Goal: Task Accomplishment & Management: Manage account settings

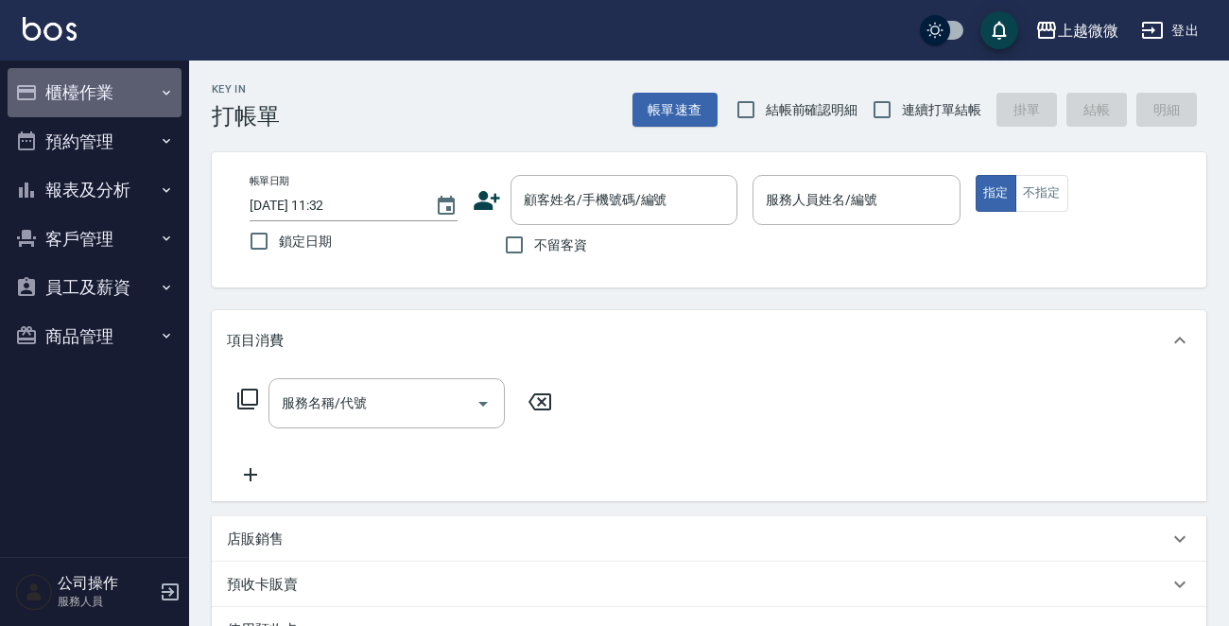
click at [106, 86] on button "櫃檯作業" at bounding box center [95, 92] width 174 height 49
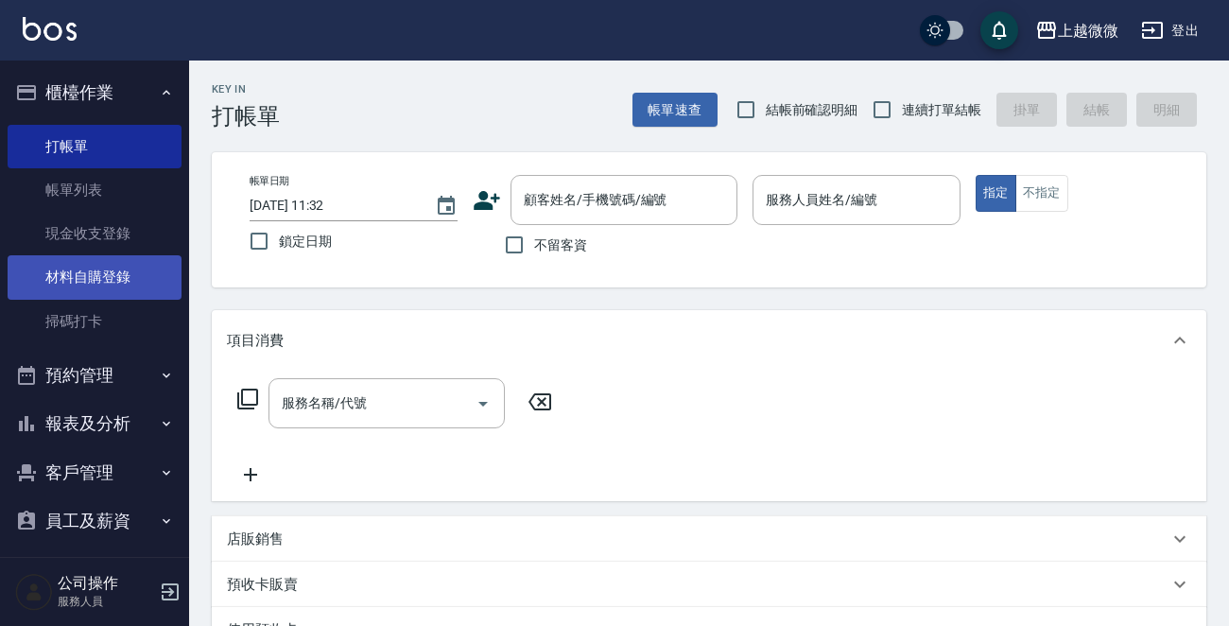
click at [128, 268] on link "材料自購登錄" at bounding box center [95, 276] width 174 height 43
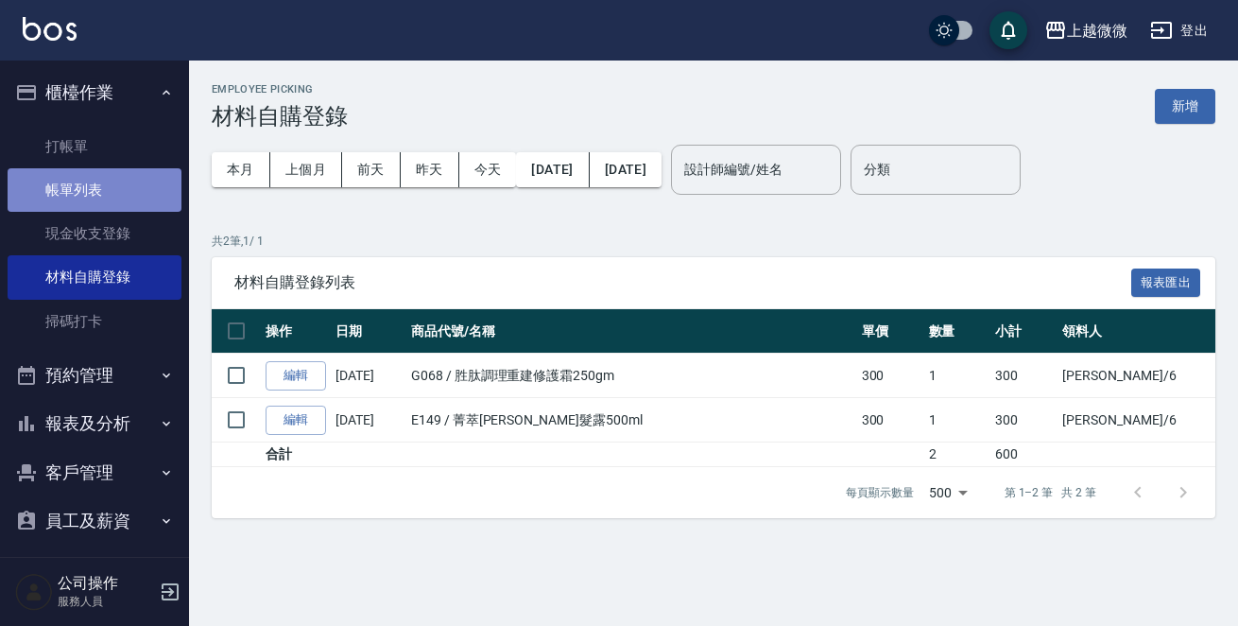
click at [96, 189] on link "帳單列表" at bounding box center [95, 189] width 174 height 43
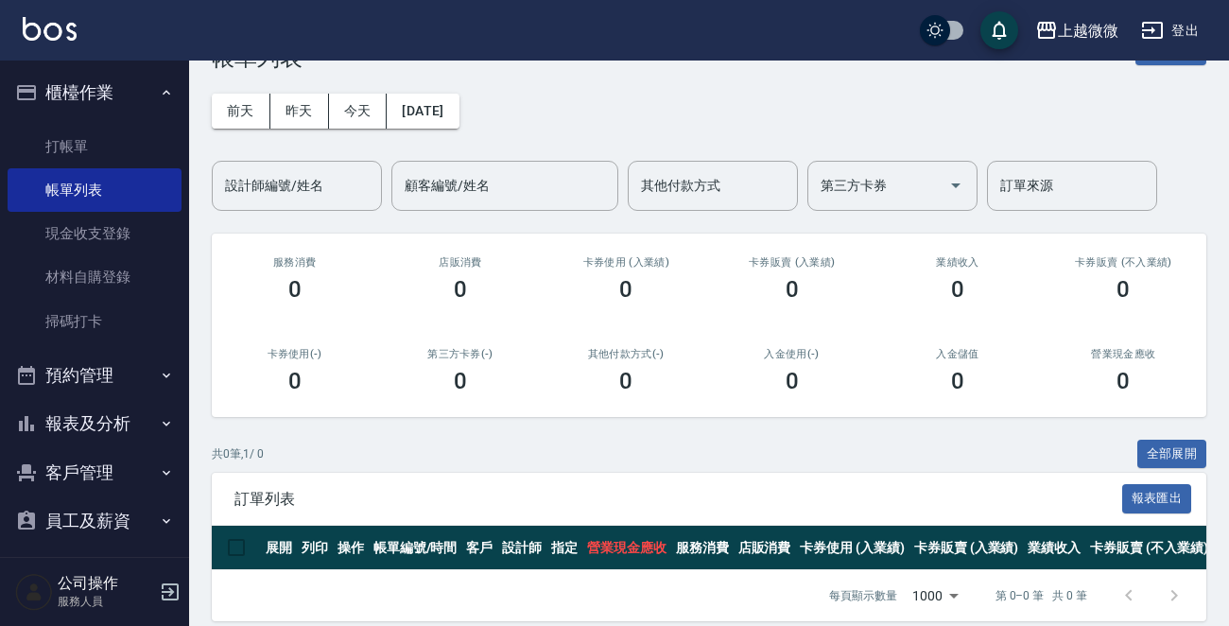
scroll to position [91, 0]
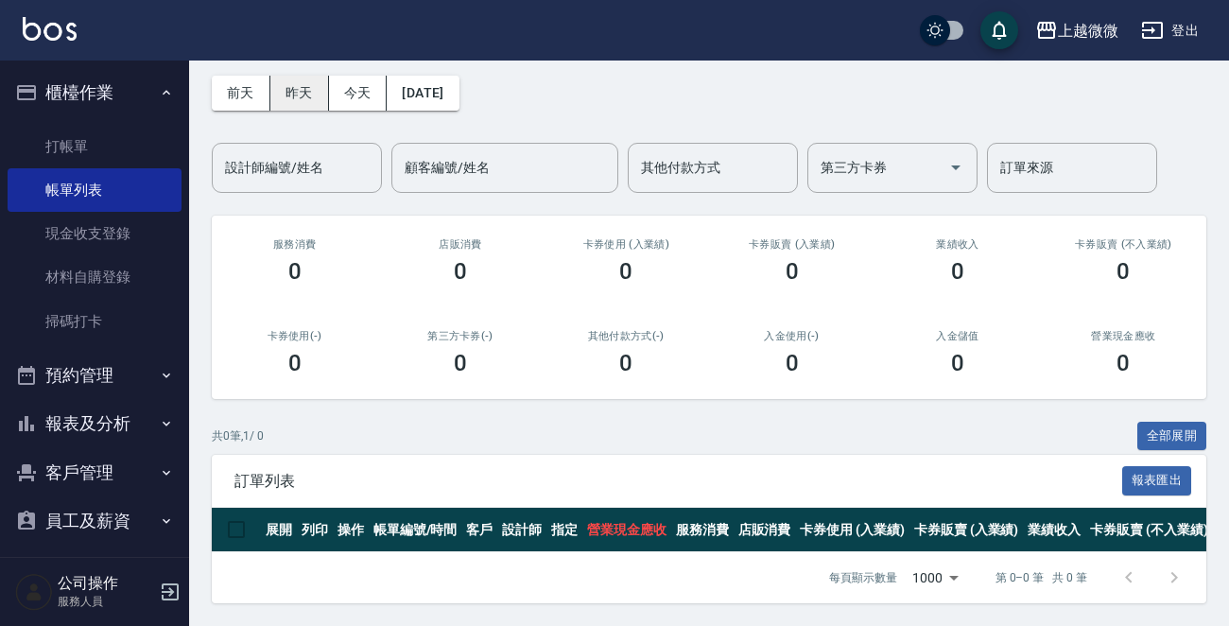
click at [293, 86] on button "昨天" at bounding box center [299, 93] width 59 height 35
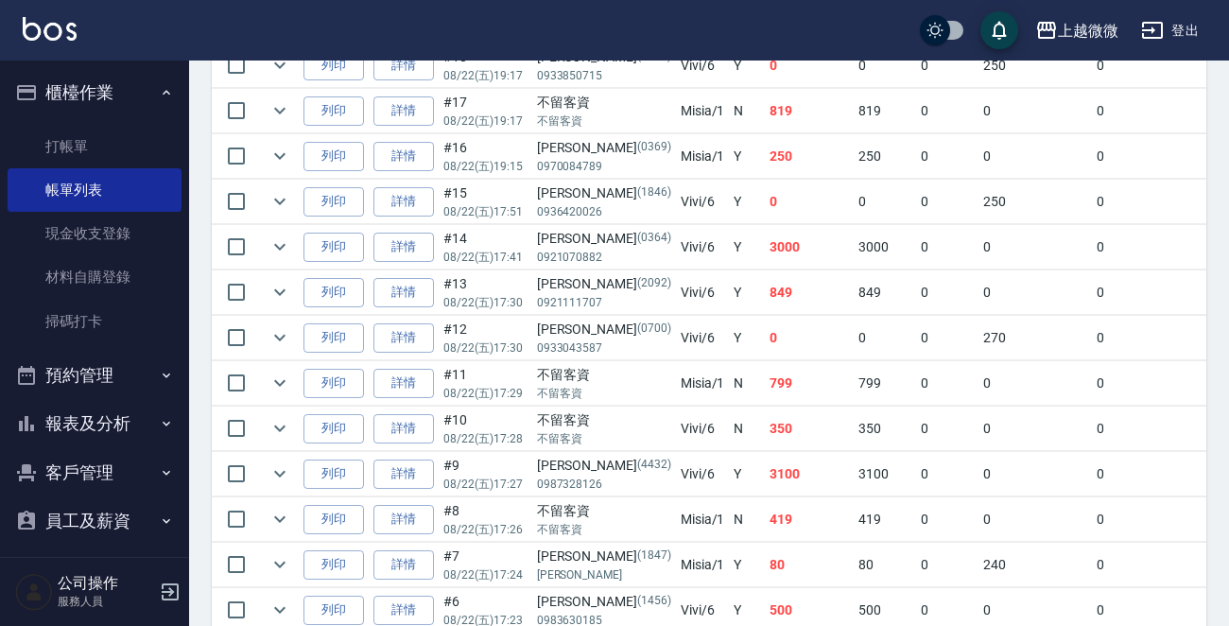
scroll to position [801, 0]
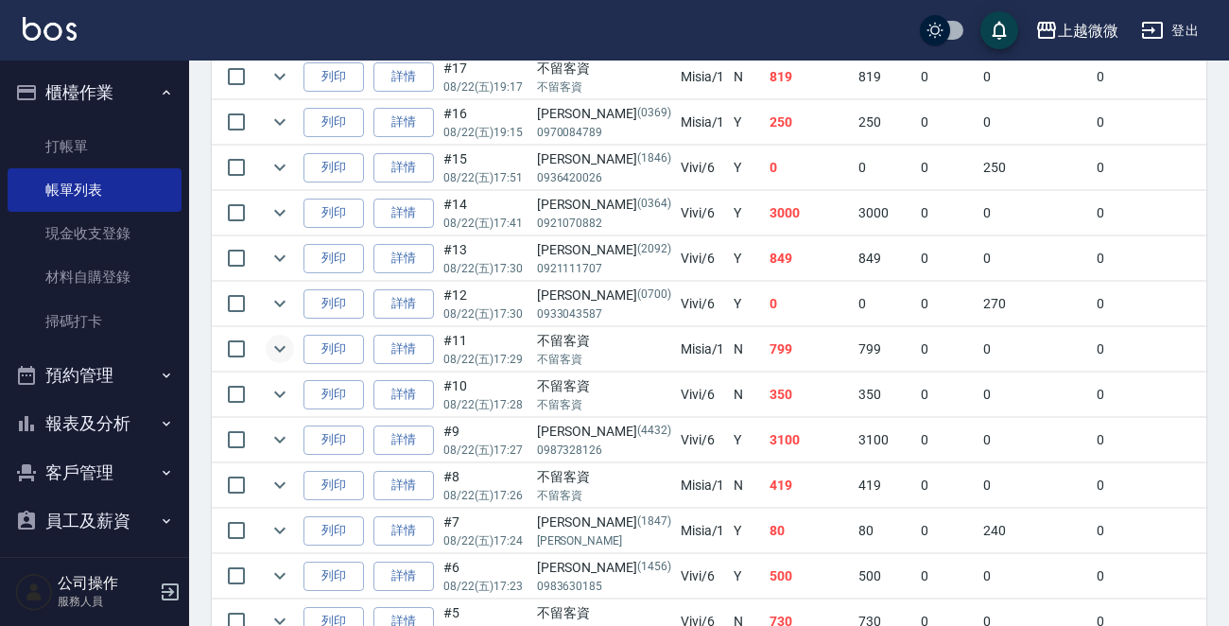
click at [274, 337] on icon "expand row" at bounding box center [279, 348] width 23 height 23
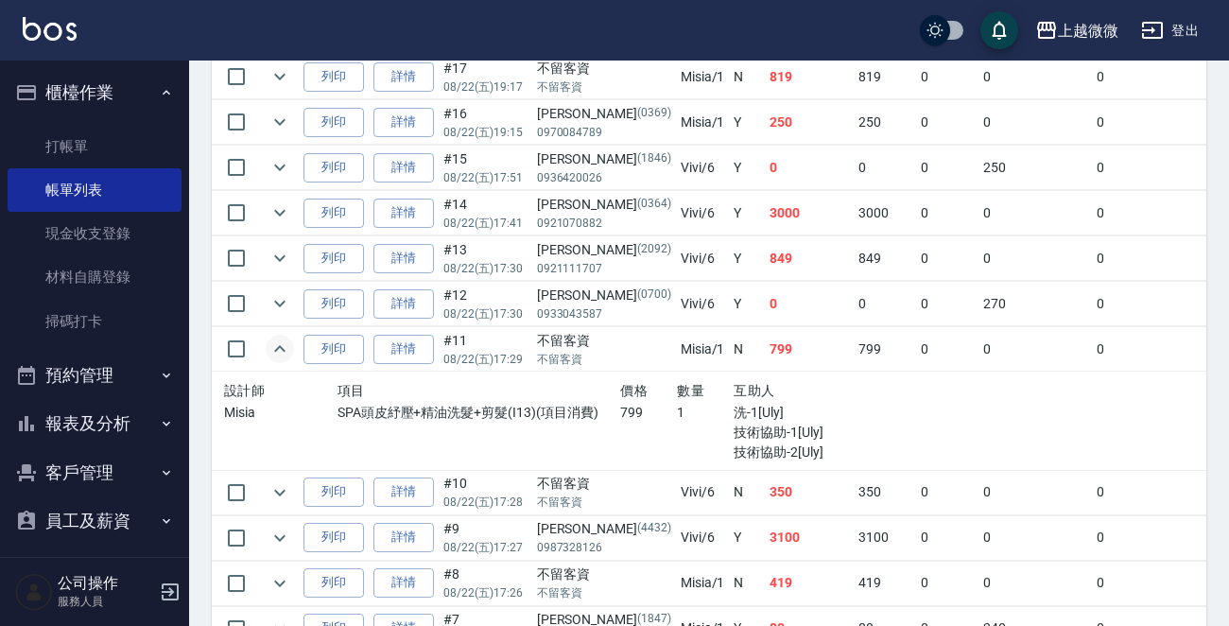
click at [274, 337] on icon "expand row" at bounding box center [279, 348] width 23 height 23
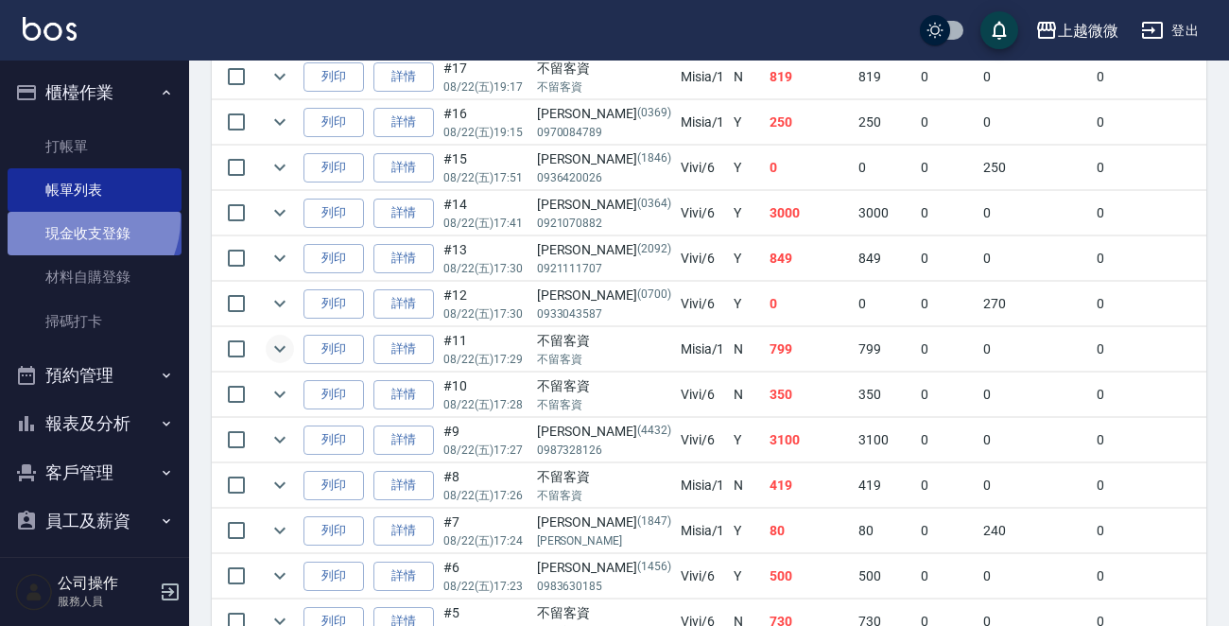
click at [81, 219] on link "現金收支登錄" at bounding box center [95, 233] width 174 height 43
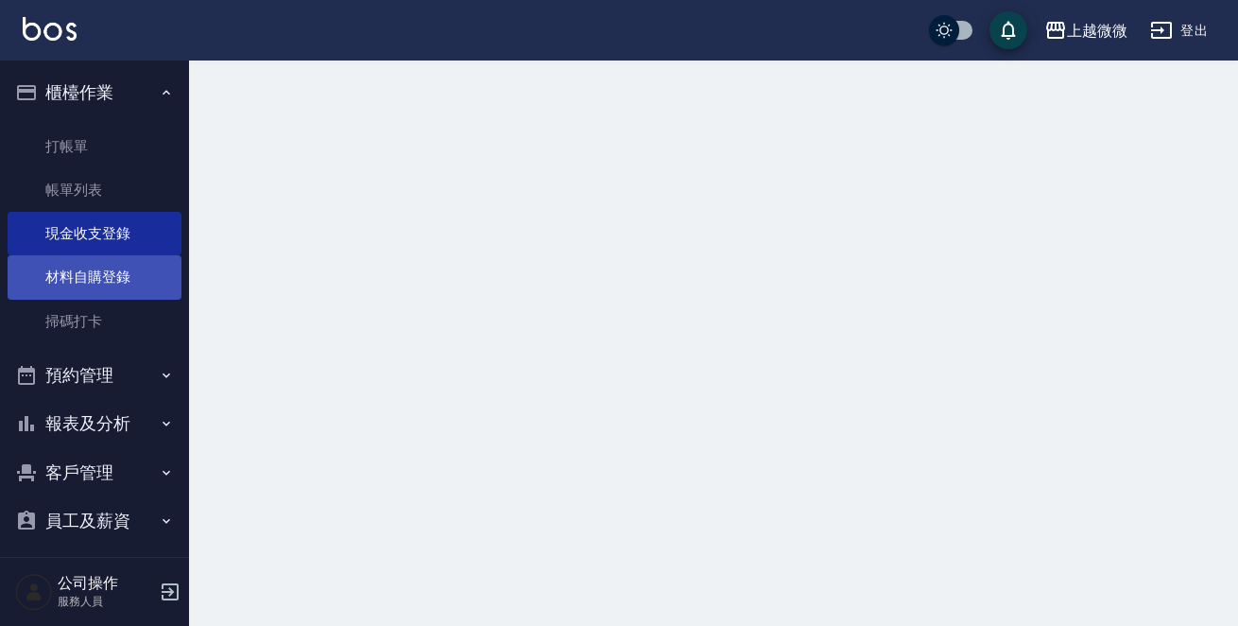
click at [99, 278] on link "材料自購登錄" at bounding box center [95, 276] width 174 height 43
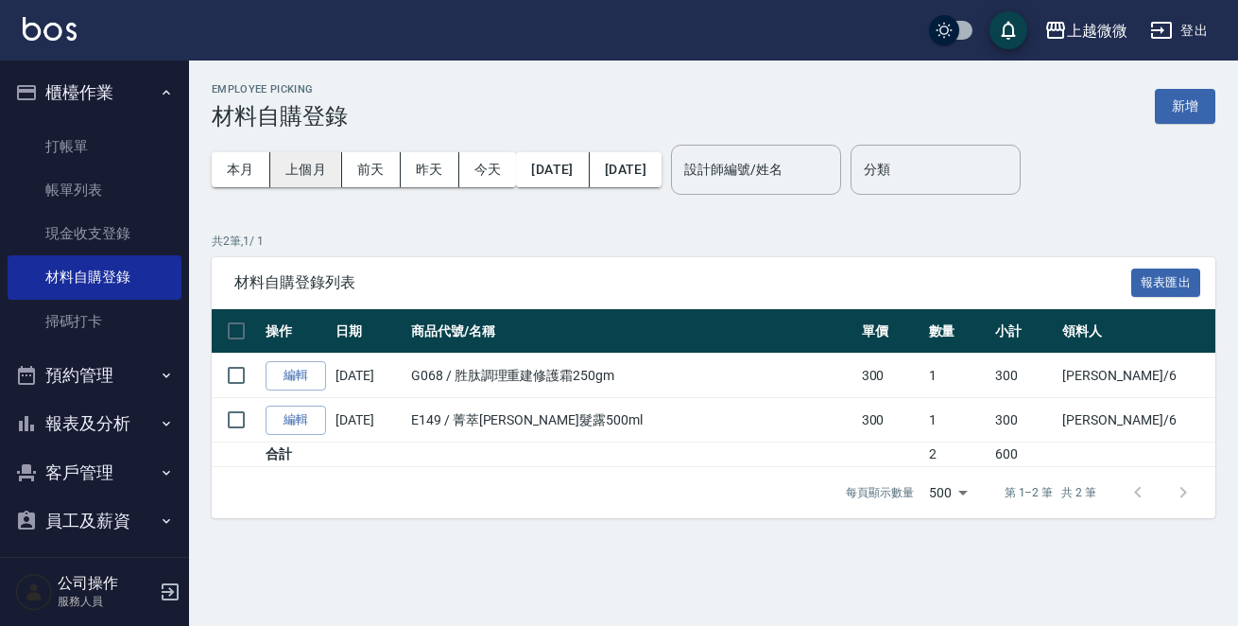
click at [302, 166] on button "上個月" at bounding box center [306, 169] width 72 height 35
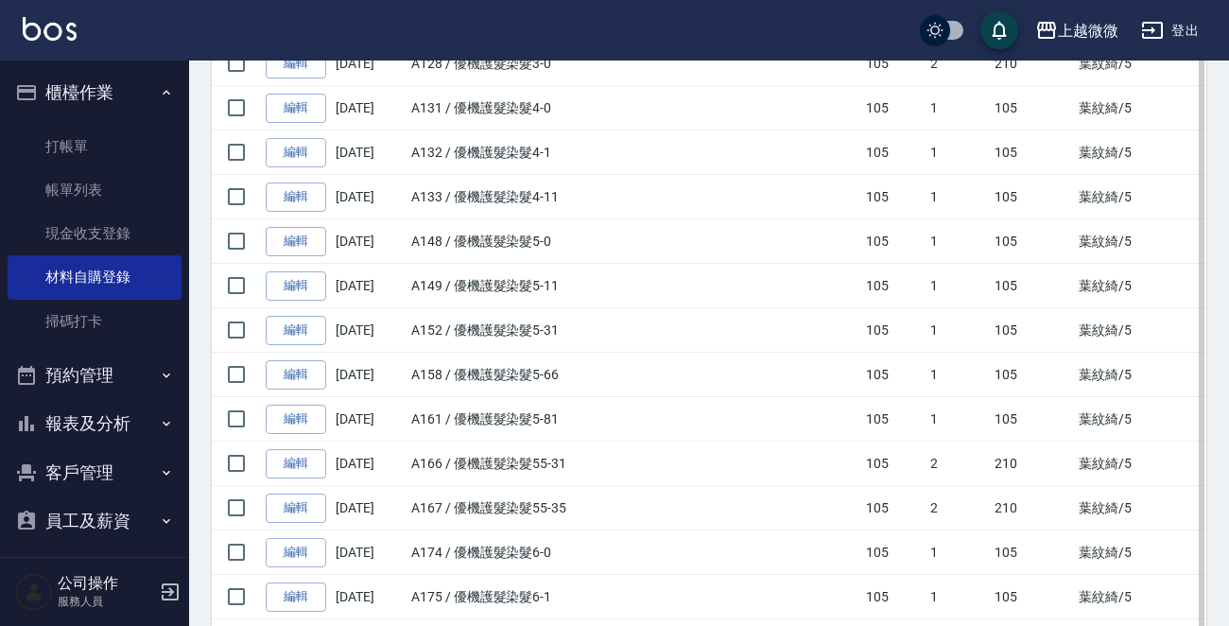
scroll to position [1418, 0]
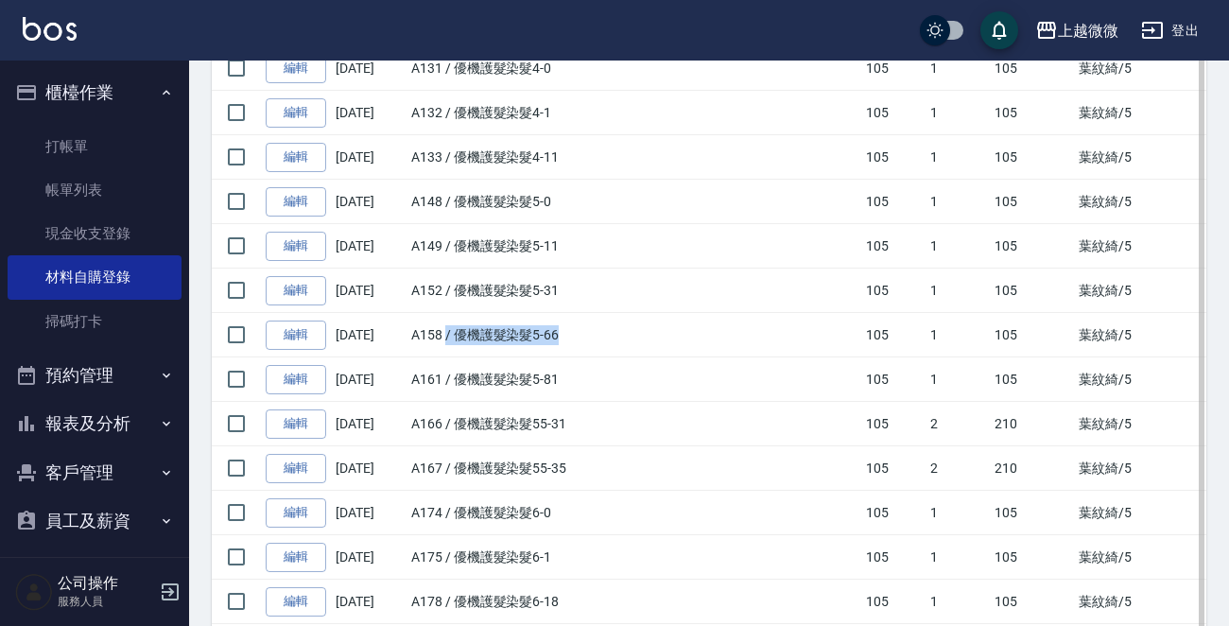
drag, startPoint x: 444, startPoint y: 336, endPoint x: 669, endPoint y: 342, distance: 225.0
click at [669, 342] on td "A158 / 優機護髮染髮5-66" at bounding box center [633, 335] width 455 height 44
click at [597, 376] on td "A161 / 優機護髮染髮5-81" at bounding box center [633, 379] width 455 height 44
drag, startPoint x: 609, startPoint y: 367, endPoint x: 496, endPoint y: 376, distance: 112.9
click at [496, 376] on td "A161 / 優機護髮染髮5-81" at bounding box center [633, 379] width 455 height 44
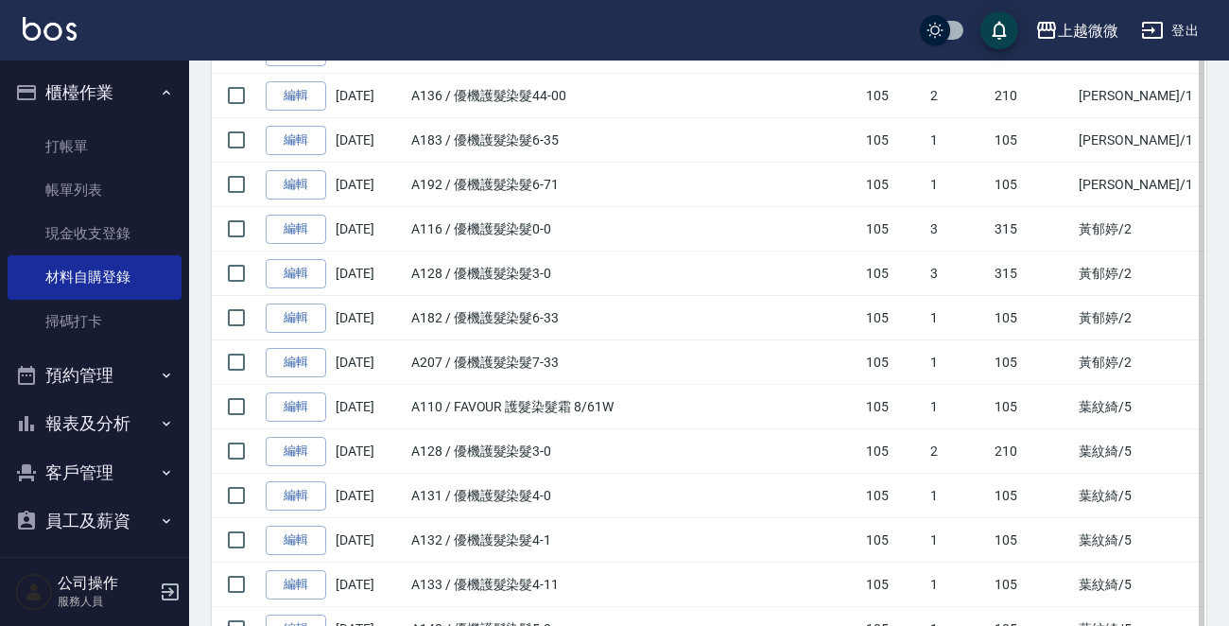
scroll to position [945, 0]
drag, startPoint x: 539, startPoint y: 312, endPoint x: 449, endPoint y: 312, distance: 89.8
click at [449, 312] on td "A128 / 優機護髮染髮3-0" at bounding box center [633, 319] width 455 height 44
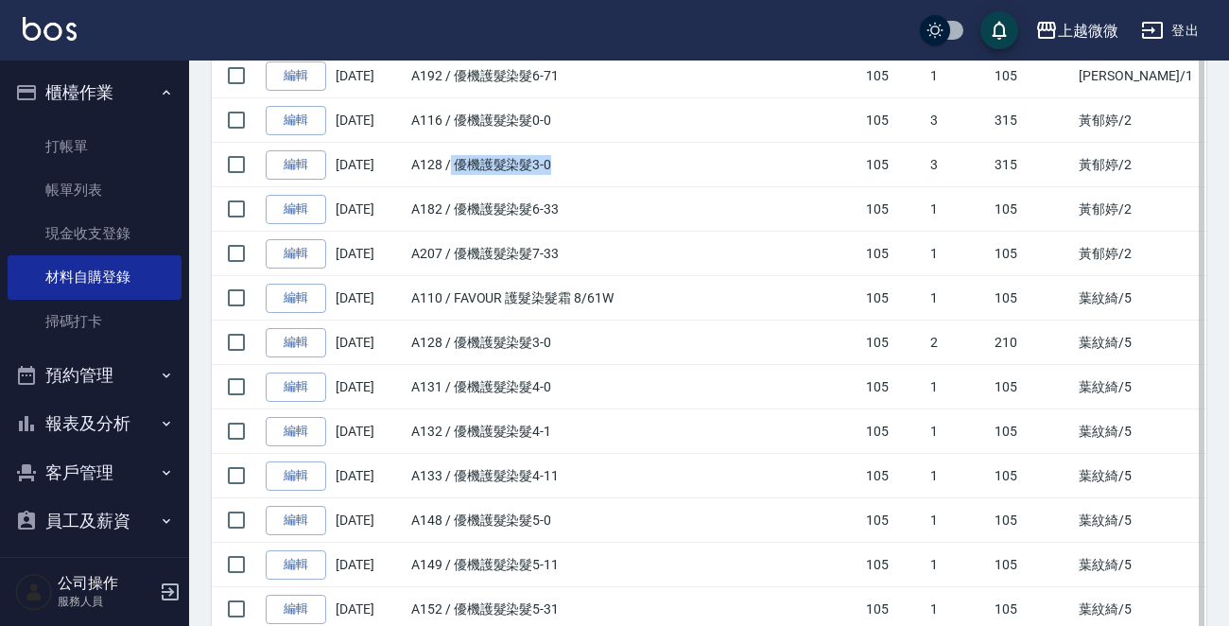
scroll to position [1134, 0]
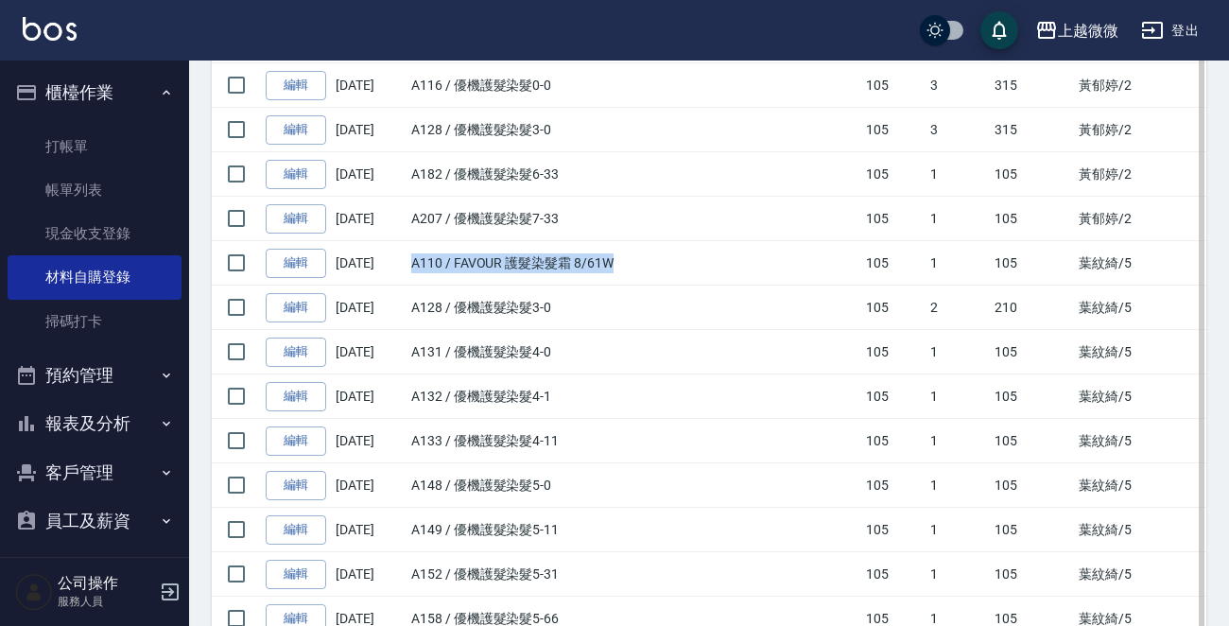
drag, startPoint x: 408, startPoint y: 256, endPoint x: 624, endPoint y: 265, distance: 215.7
click at [624, 265] on td "A110 / FAVOUR 護髮染髮霜 8/61W" at bounding box center [633, 263] width 455 height 44
click at [480, 300] on td "A128 / 優機護髮染髮3-0" at bounding box center [633, 307] width 455 height 44
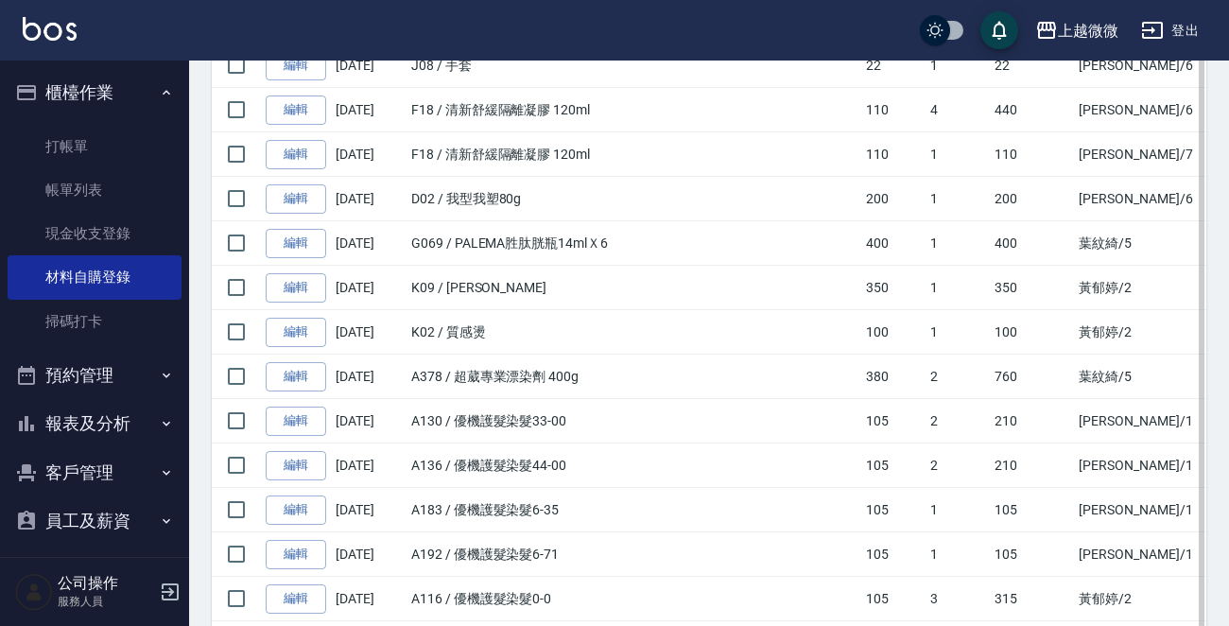
scroll to position [756, 0]
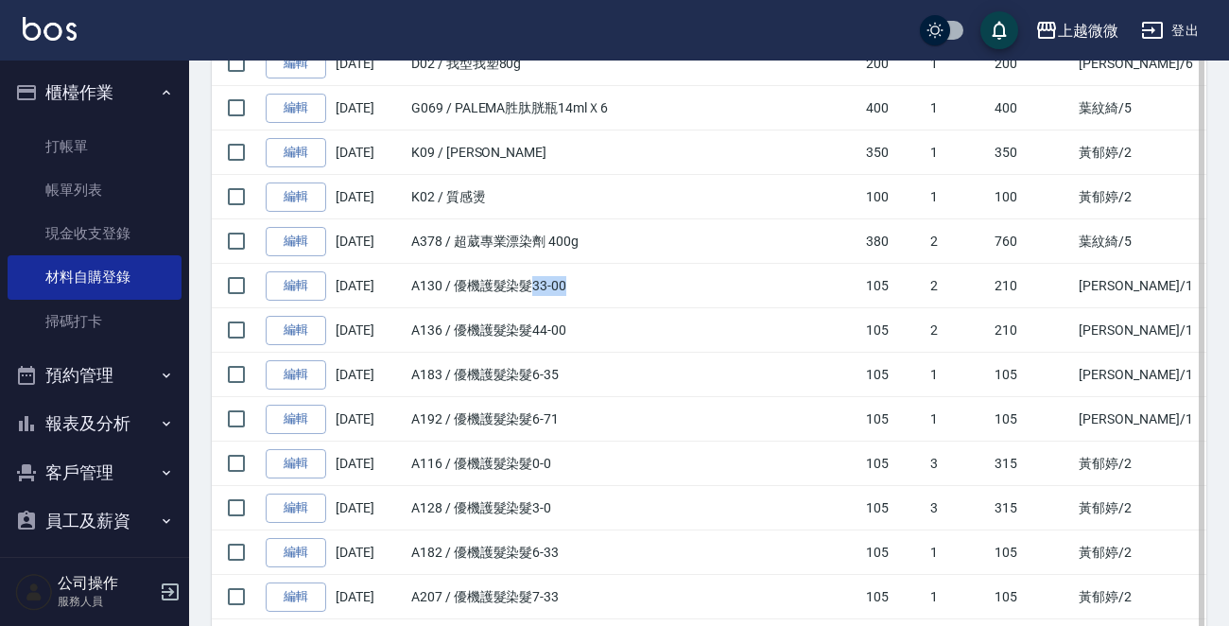
drag, startPoint x: 593, startPoint y: 283, endPoint x: 523, endPoint y: 280, distance: 70.0
click at [523, 280] on td "A130 / 優機護髮染髮33-00" at bounding box center [633, 286] width 455 height 44
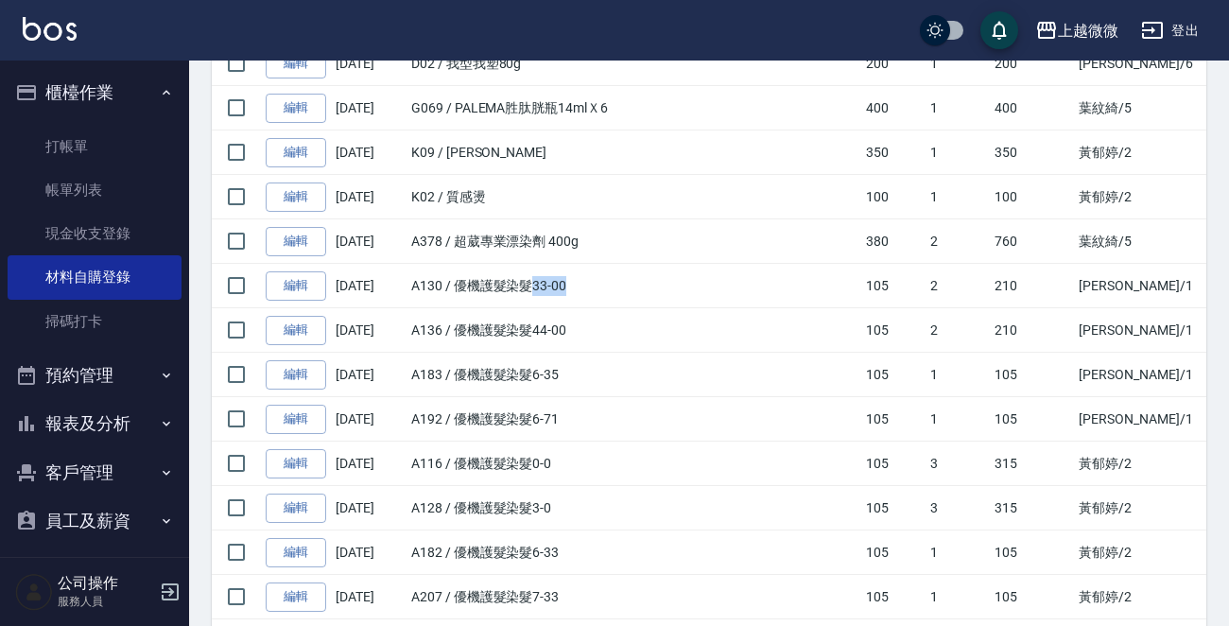
scroll to position [1229, 0]
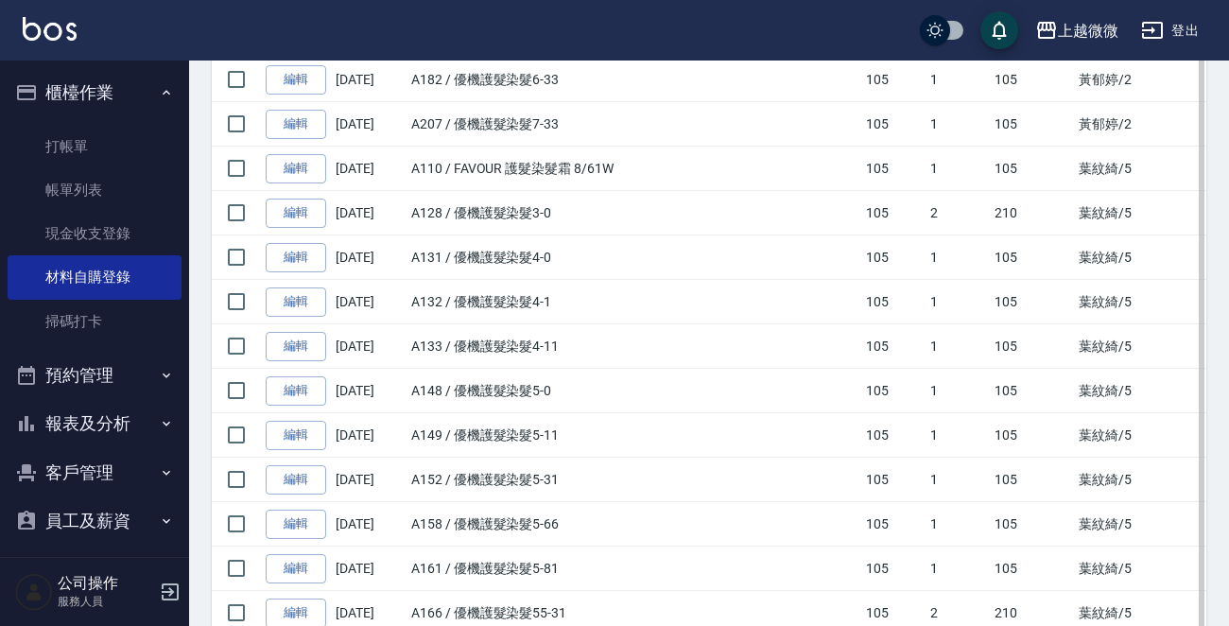
click at [559, 212] on td "A128 / 優機護髮染髮3-0" at bounding box center [633, 213] width 455 height 44
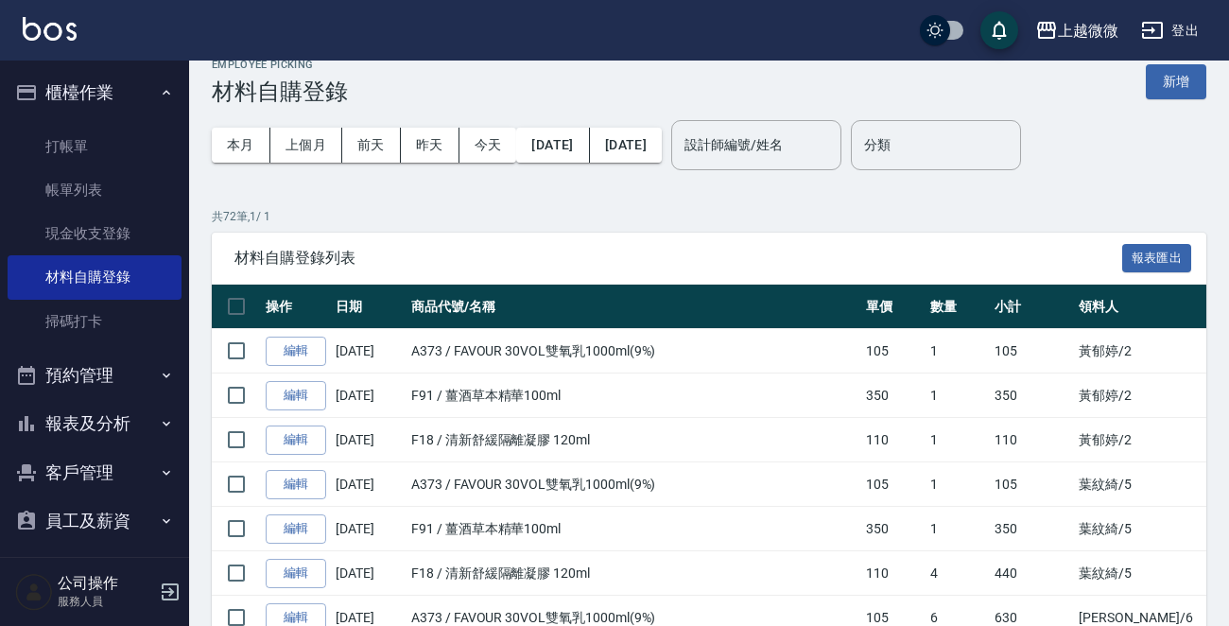
scroll to position [0, 0]
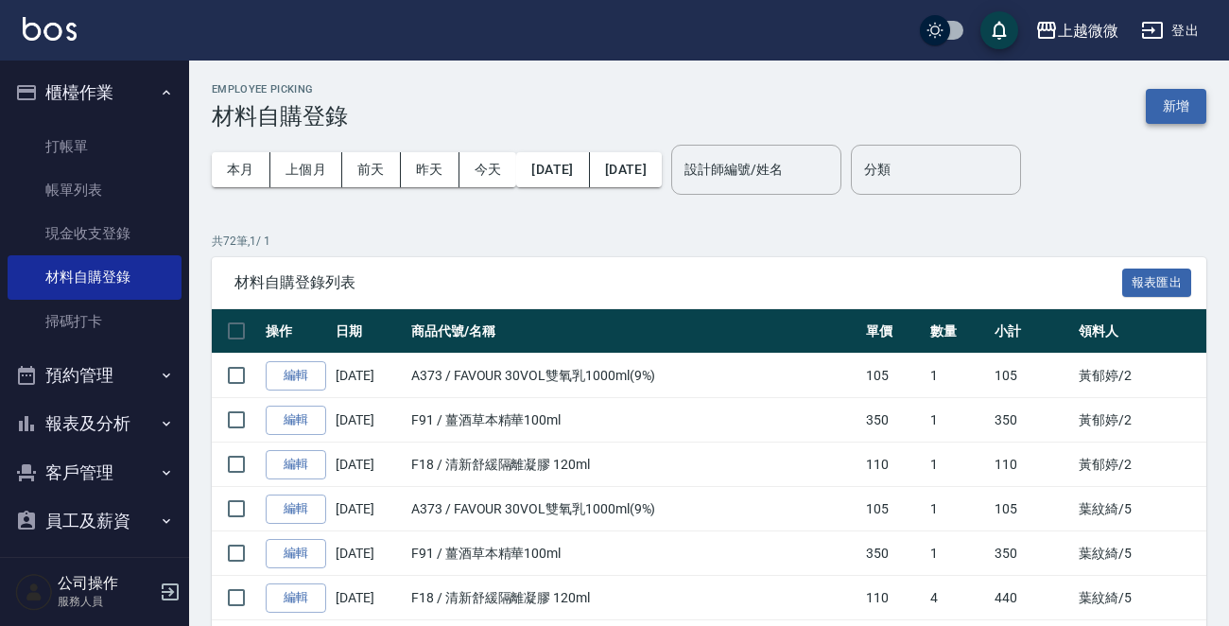
click at [1184, 90] on button "新增" at bounding box center [1176, 106] width 60 height 35
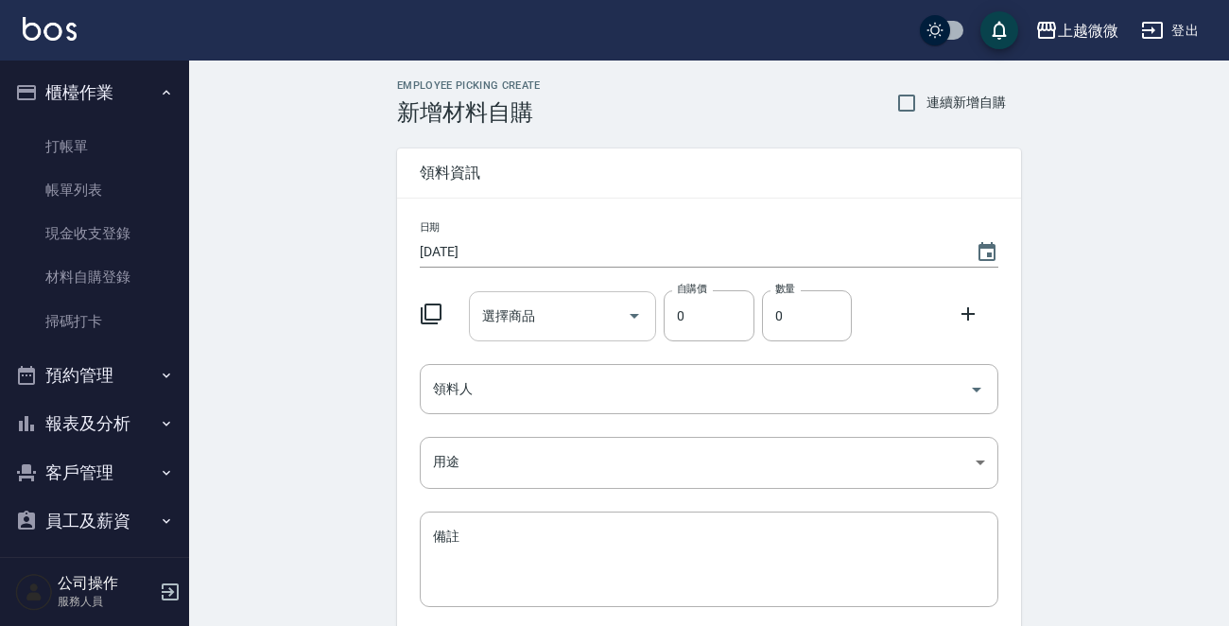
click at [543, 336] on div "選擇商品" at bounding box center [563, 316] width 188 height 50
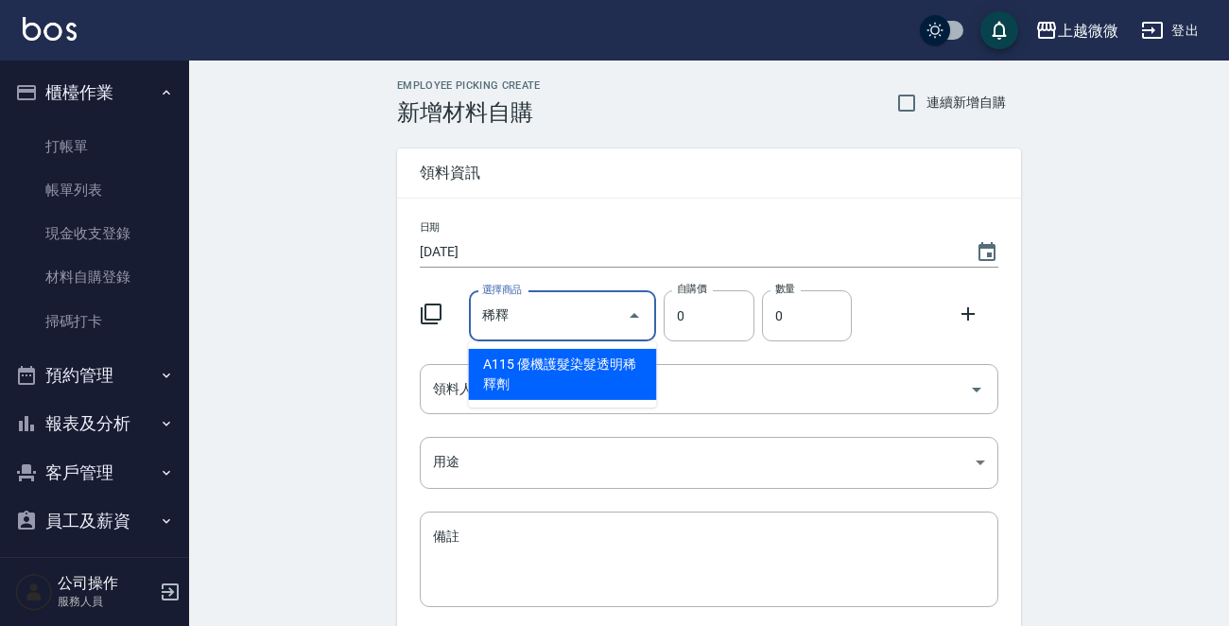
type input "稀"
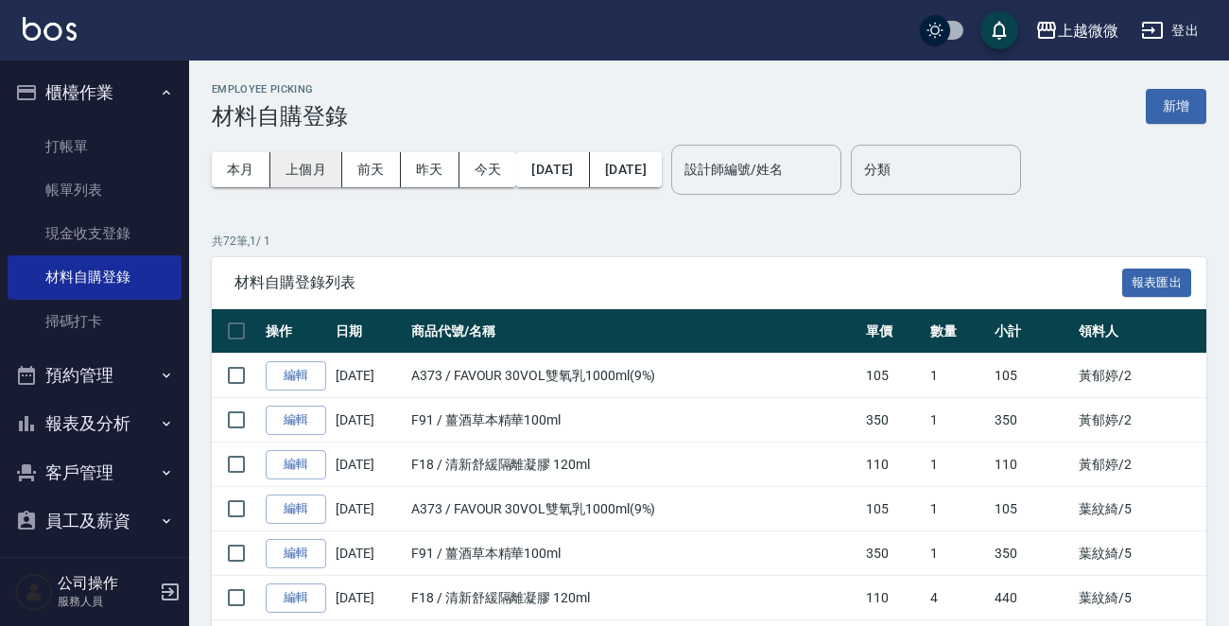
click at [293, 169] on button "上個月" at bounding box center [306, 169] width 72 height 35
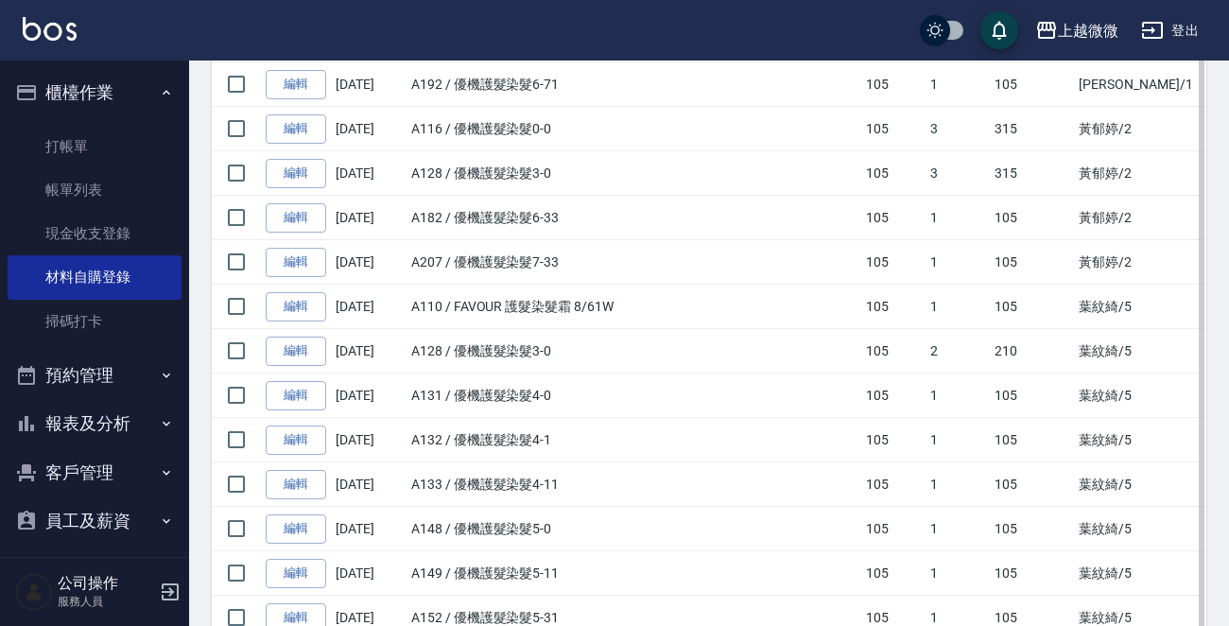
scroll to position [1229, 0]
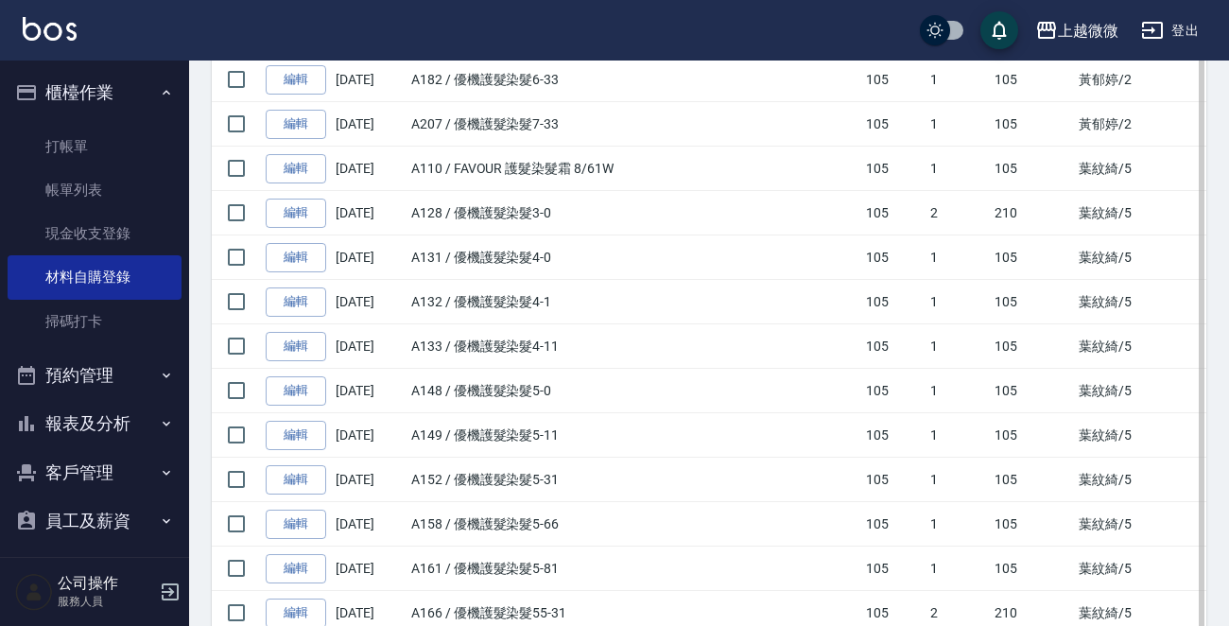
drag, startPoint x: 558, startPoint y: 388, endPoint x: 393, endPoint y: 388, distance: 164.5
click at [393, 388] on tr "編輯 [DATE] A148 / 優機護髮染髮5-0 105 1 105 葉紋綺 /5 自購" at bounding box center [826, 391] width 1229 height 44
click at [571, 380] on td "A148 / 優機護髮染髮5-0" at bounding box center [633, 391] width 455 height 44
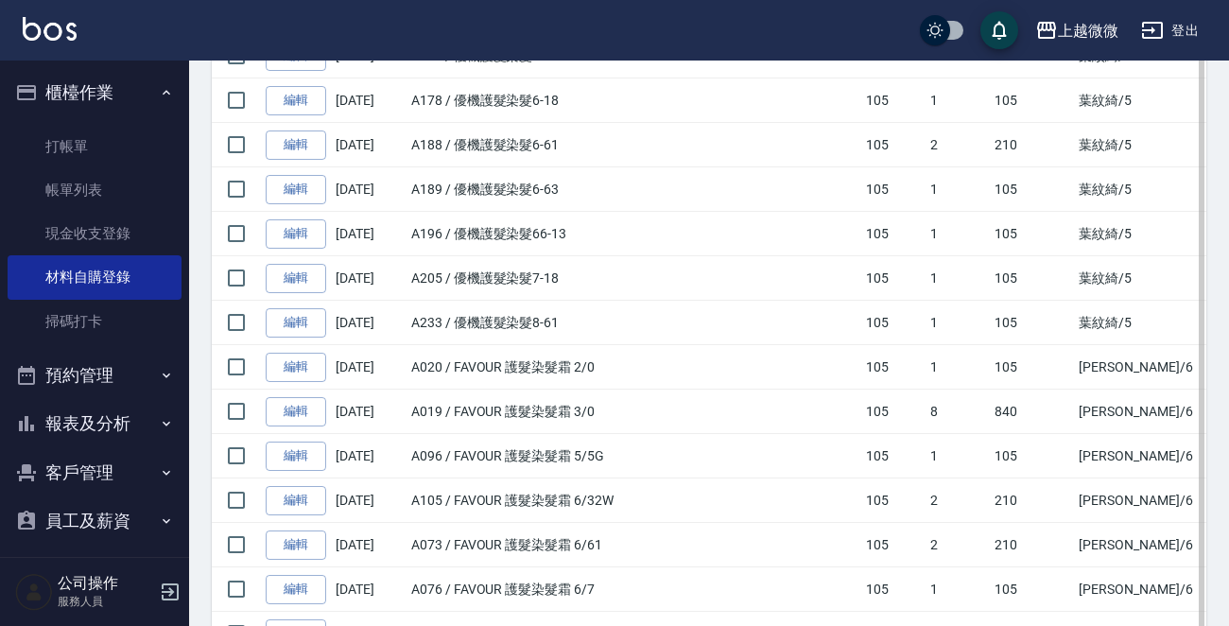
scroll to position [2079, 0]
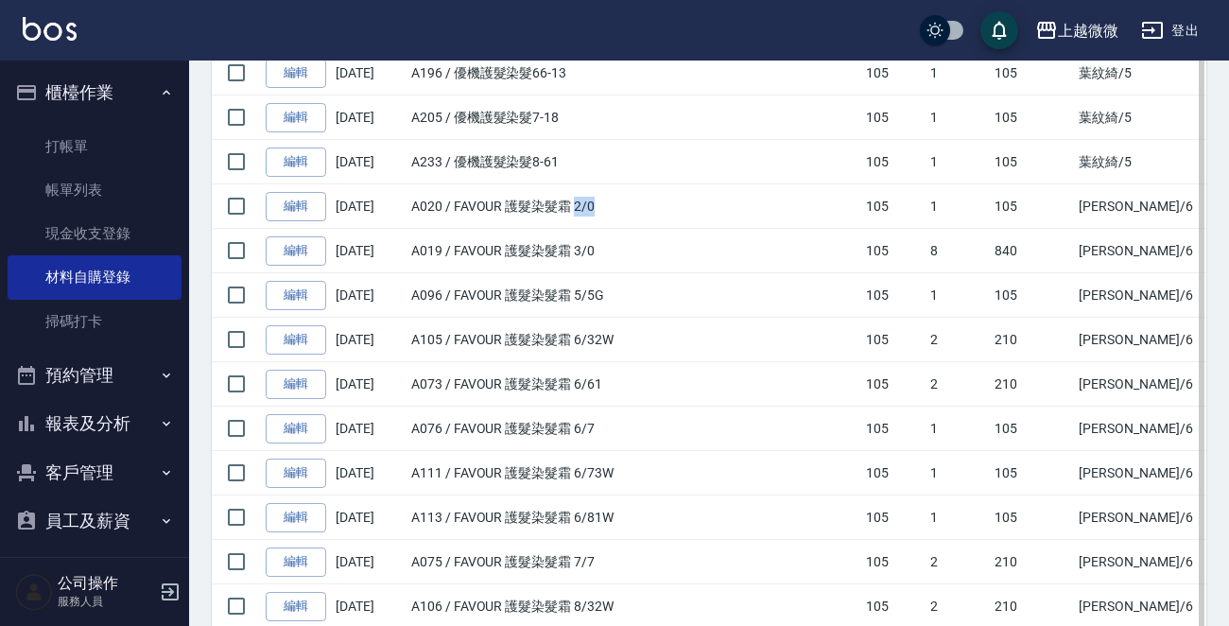
drag, startPoint x: 573, startPoint y: 192, endPoint x: 699, endPoint y: 207, distance: 127.6
click at [699, 207] on td "A020 / FAVOUR 護髮染髮霜 2/0" at bounding box center [633, 206] width 455 height 44
click at [688, 229] on td "A019 / FAVOUR 護髮染髮霜 3/0" at bounding box center [633, 251] width 455 height 44
drag, startPoint x: 605, startPoint y: 245, endPoint x: 531, endPoint y: 237, distance: 74.1
click at [531, 237] on td "A019 / FAVOUR 護髮染髮霜 3/0" at bounding box center [633, 251] width 455 height 44
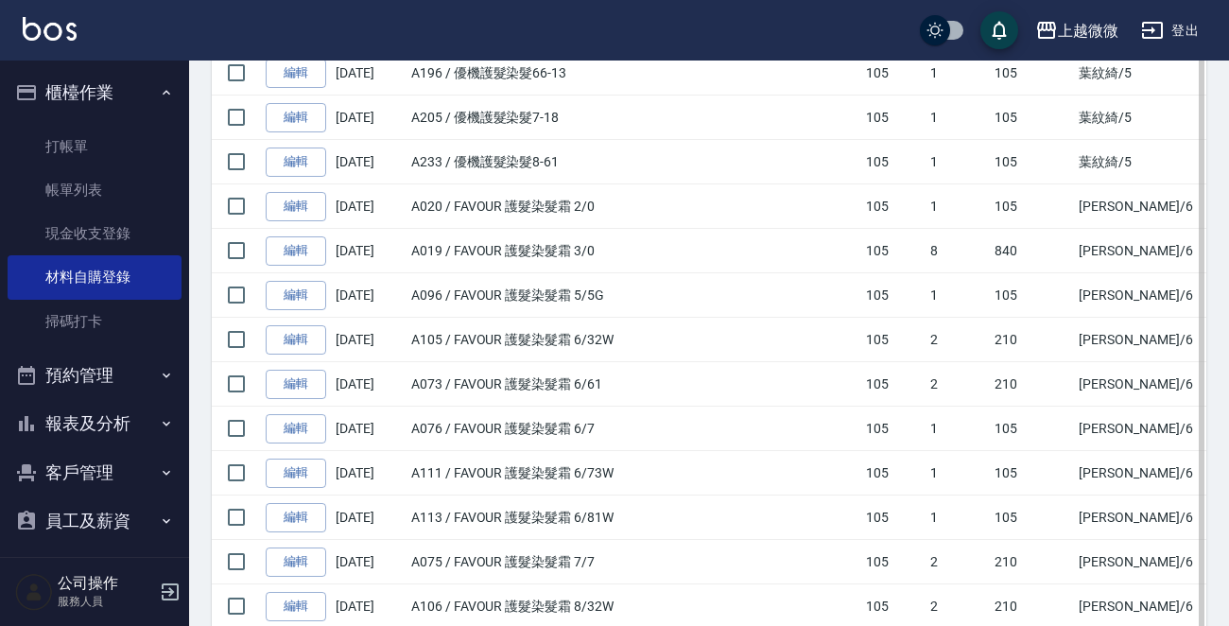
click at [622, 281] on td "A096 / FAVOUR 護髮染髮霜 5/5G" at bounding box center [633, 295] width 455 height 44
drag, startPoint x: 626, startPoint y: 294, endPoint x: 533, endPoint y: 285, distance: 93.0
click at [533, 285] on td "A096 / FAVOUR 護髮染髮霜 5/5G" at bounding box center [633, 295] width 455 height 44
click at [614, 324] on td "A105 / FAVOUR 護髮染髮霜 6/32W" at bounding box center [633, 340] width 455 height 44
drag, startPoint x: 624, startPoint y: 330, endPoint x: 543, endPoint y: 330, distance: 81.3
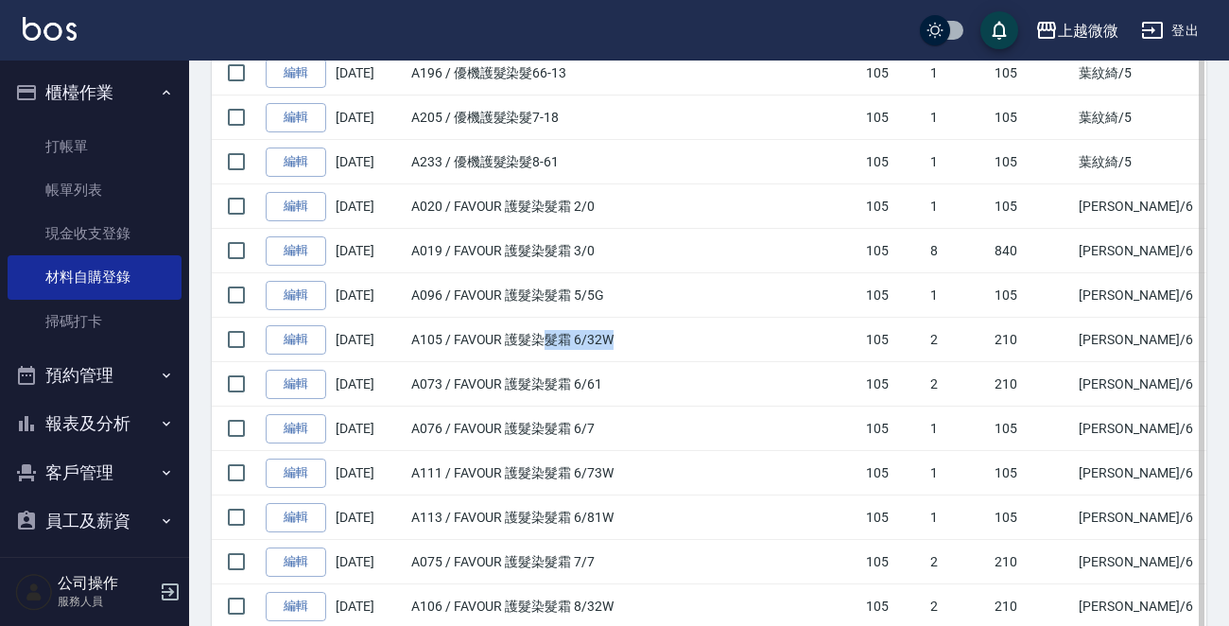
click at [543, 330] on td "A105 / FAVOUR 護髮染髮霜 6/32W" at bounding box center [633, 340] width 455 height 44
click at [715, 362] on td "A073 / FAVOUR 護髮染髮霜 6/61" at bounding box center [633, 384] width 455 height 44
drag, startPoint x: 624, startPoint y: 329, endPoint x: 539, endPoint y: 329, distance: 85.1
click at [540, 329] on td "A105 / FAVOUR 護髮染髮霜 6/32W" at bounding box center [633, 340] width 455 height 44
drag, startPoint x: 631, startPoint y: 371, endPoint x: 481, endPoint y: 371, distance: 150.3
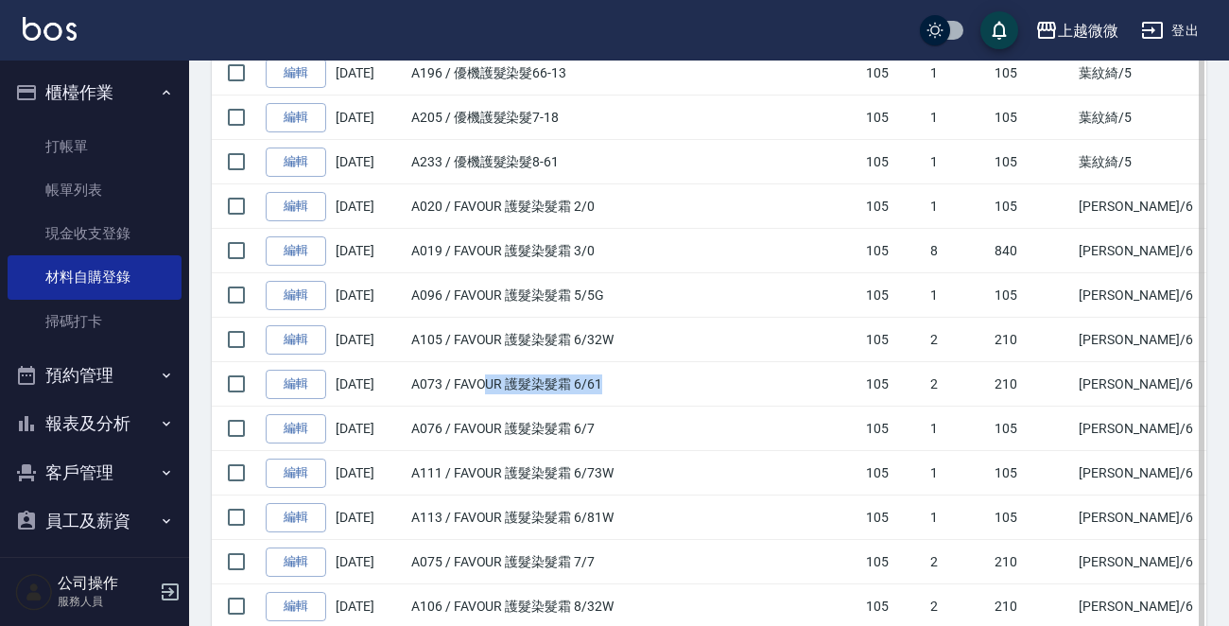
click at [481, 371] on td "A073 / FAVOUR 護髮染髮霜 6/61" at bounding box center [633, 384] width 455 height 44
click at [623, 390] on td "A073 / FAVOUR 護髮染髮霜 6/61" at bounding box center [633, 384] width 455 height 44
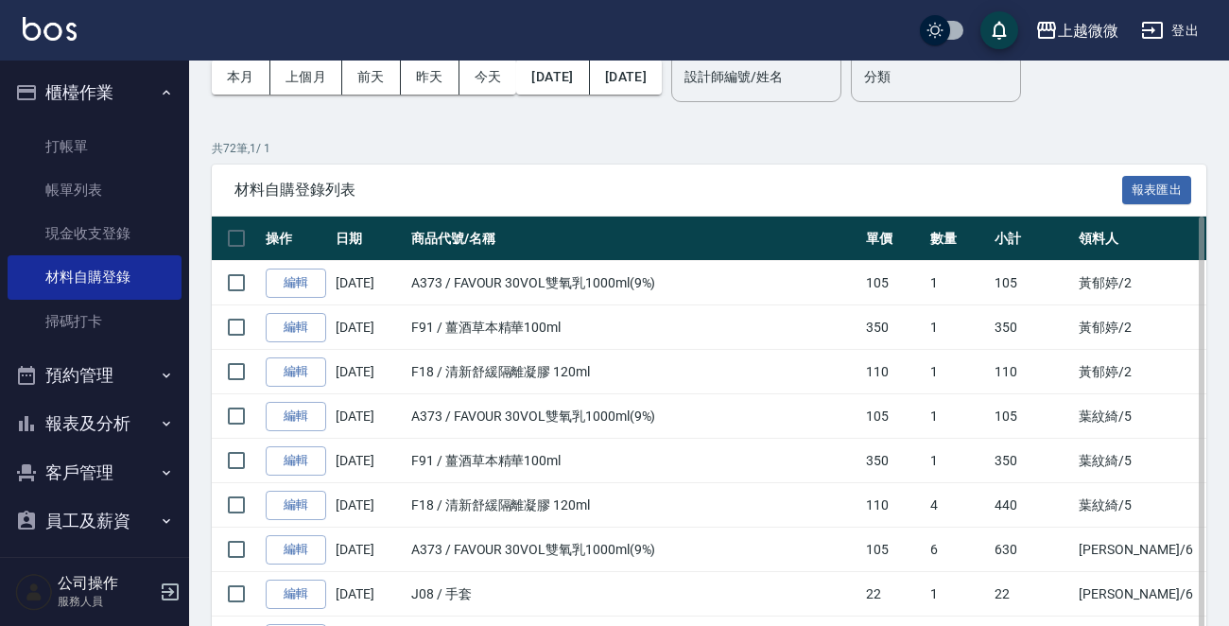
scroll to position [0, 0]
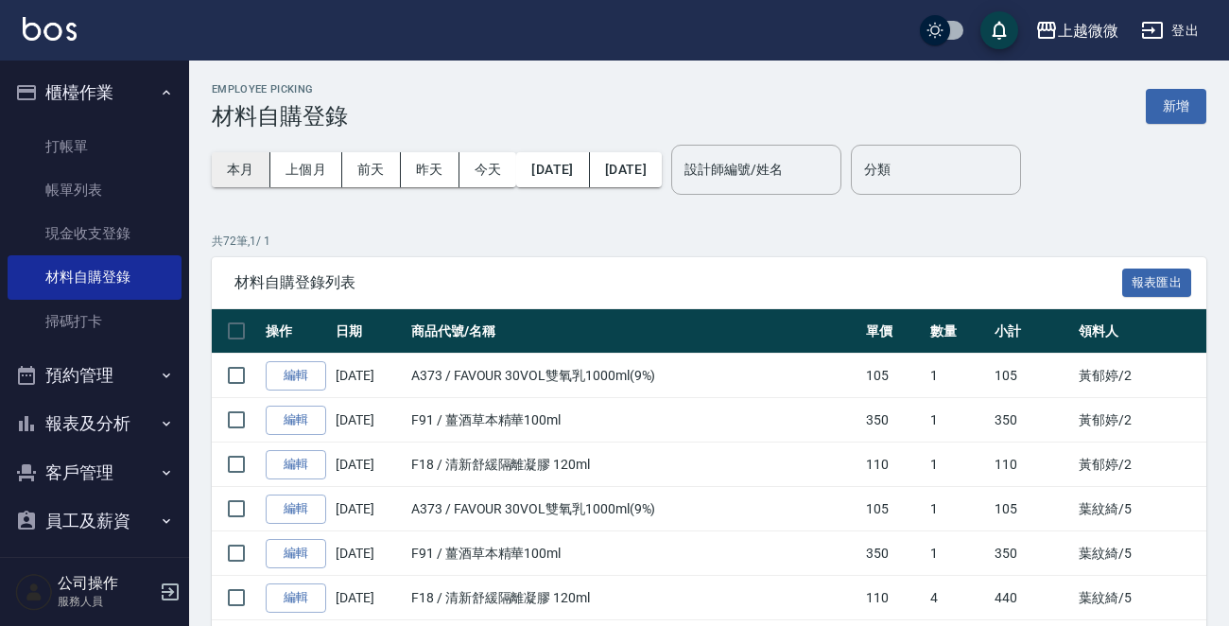
click at [235, 165] on button "本月" at bounding box center [241, 169] width 59 height 35
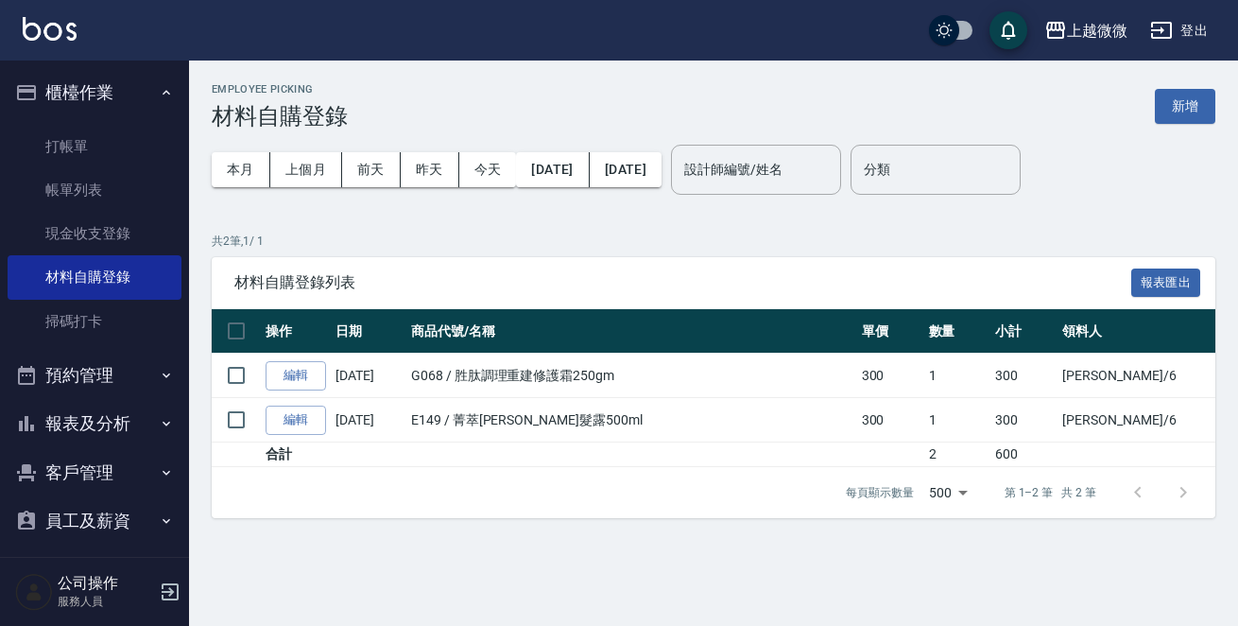
click at [108, 473] on button "客戶管理" at bounding box center [95, 472] width 174 height 49
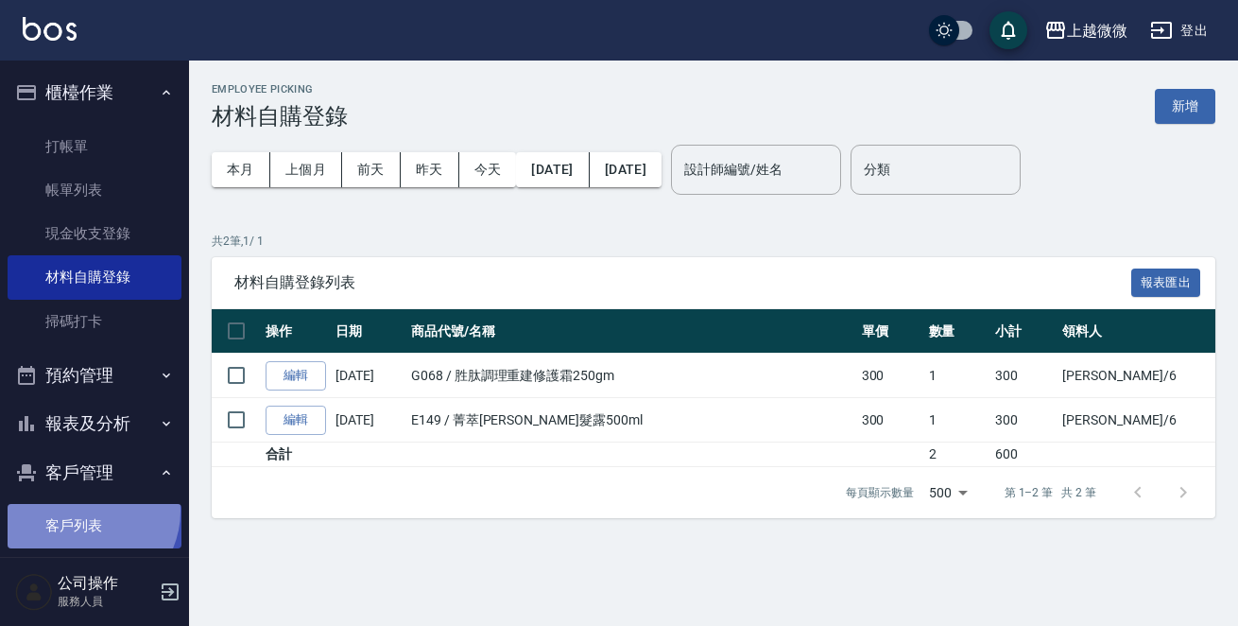
click at [87, 510] on link "客戶列表" at bounding box center [95, 525] width 174 height 43
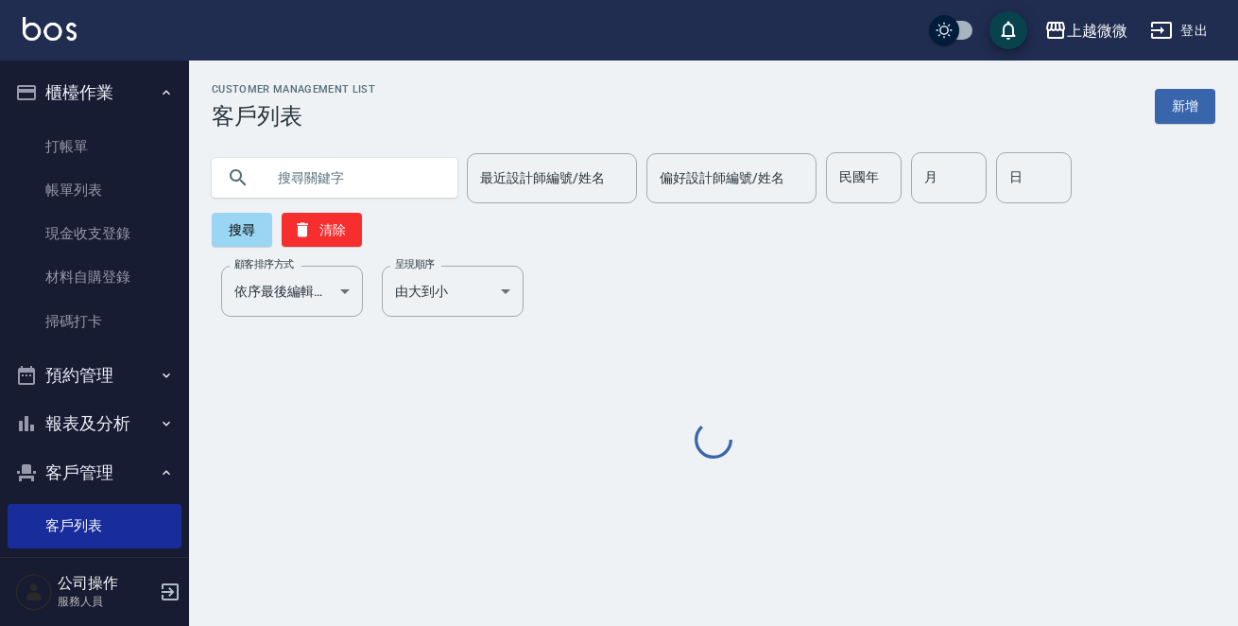
click at [340, 191] on input "text" at bounding box center [354, 177] width 178 height 51
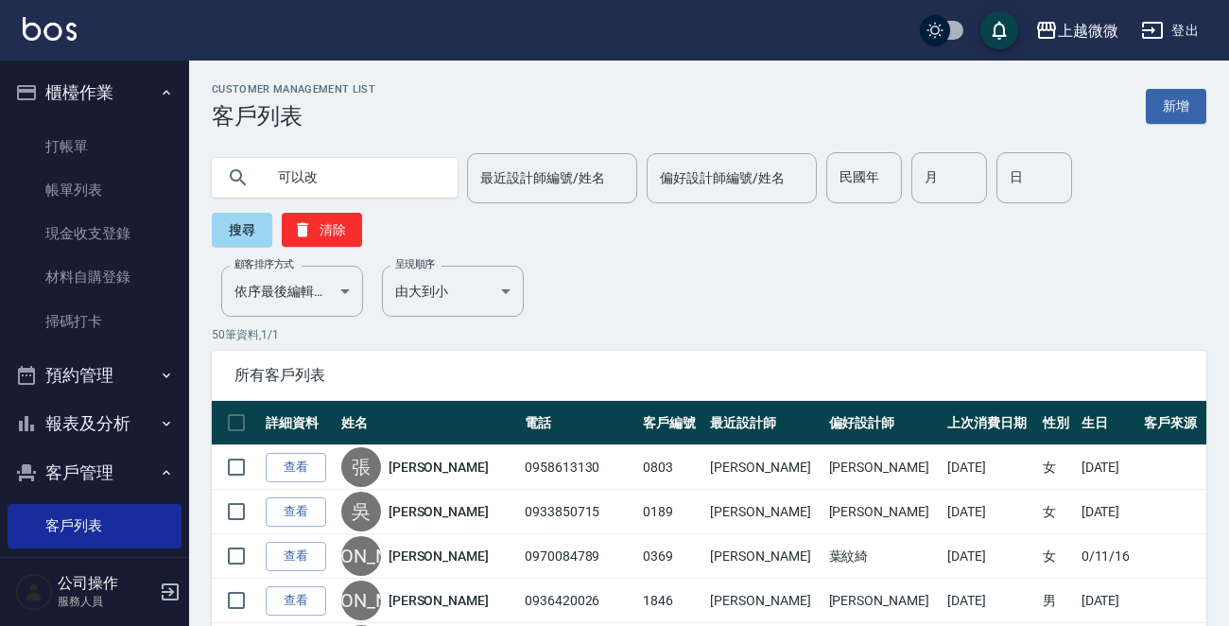
type input "可以改"
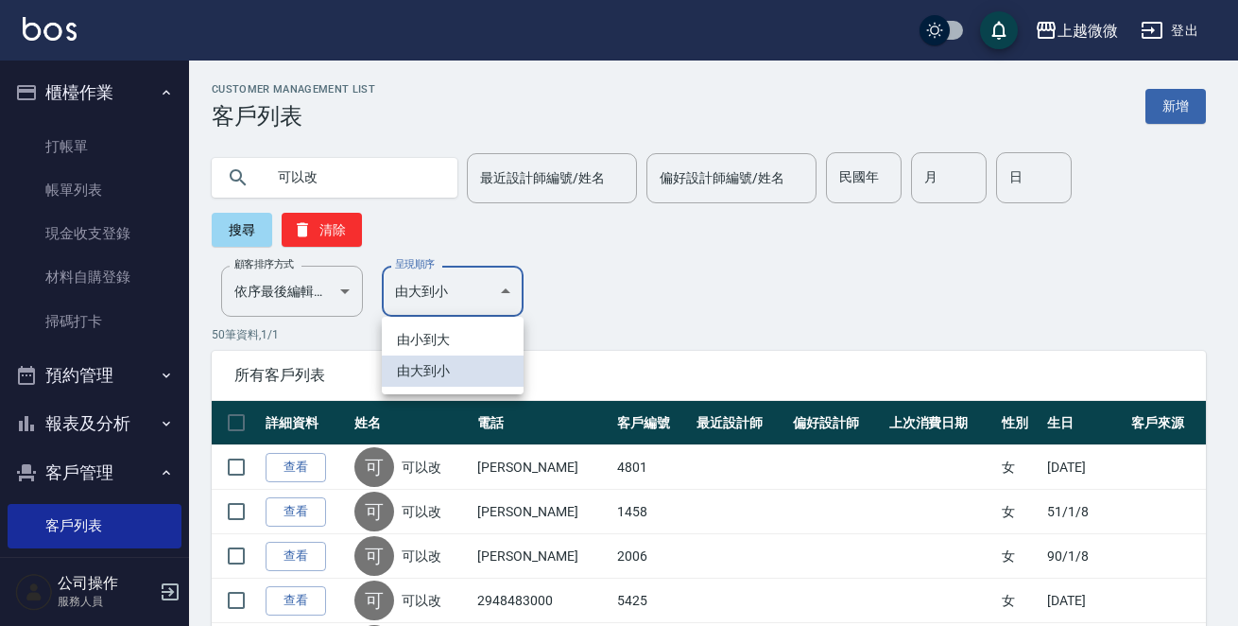
click at [422, 338] on li "由小到大" at bounding box center [453, 339] width 142 height 31
type input "ASC"
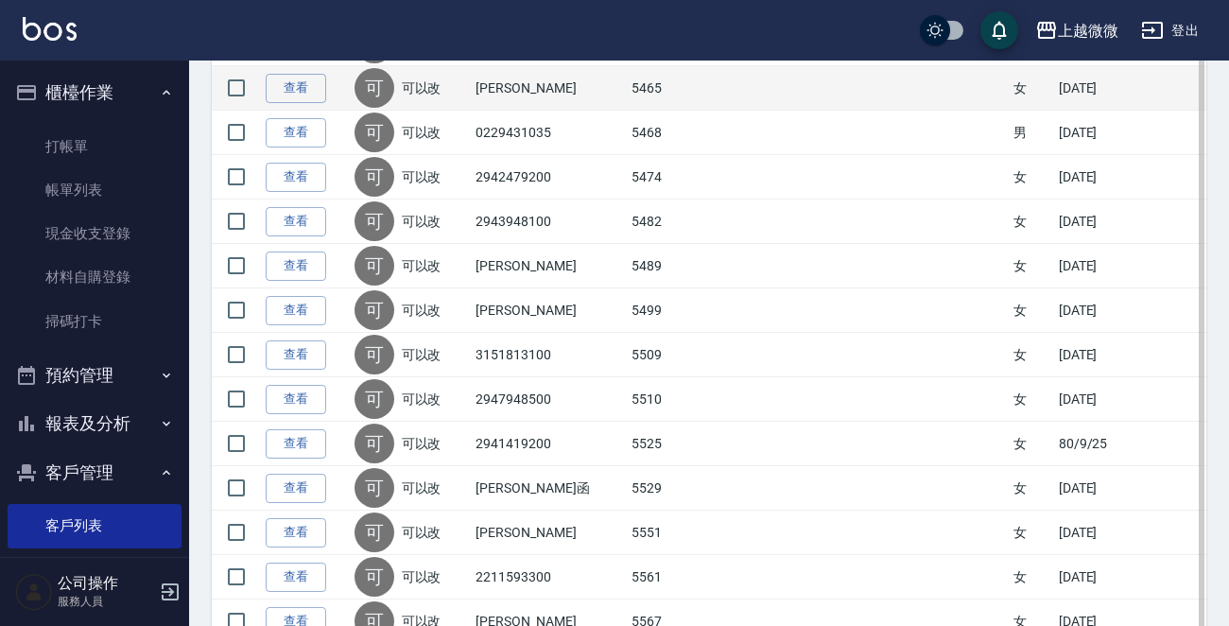
scroll to position [1040, 0]
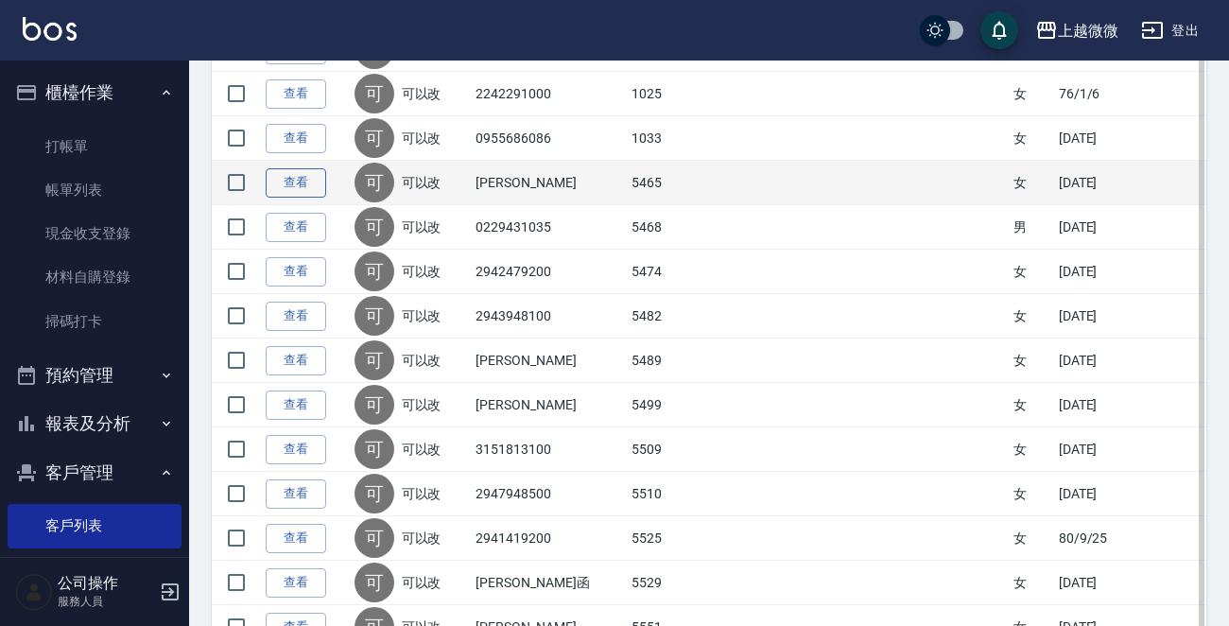
click at [288, 180] on link "查看" at bounding box center [296, 182] width 60 height 29
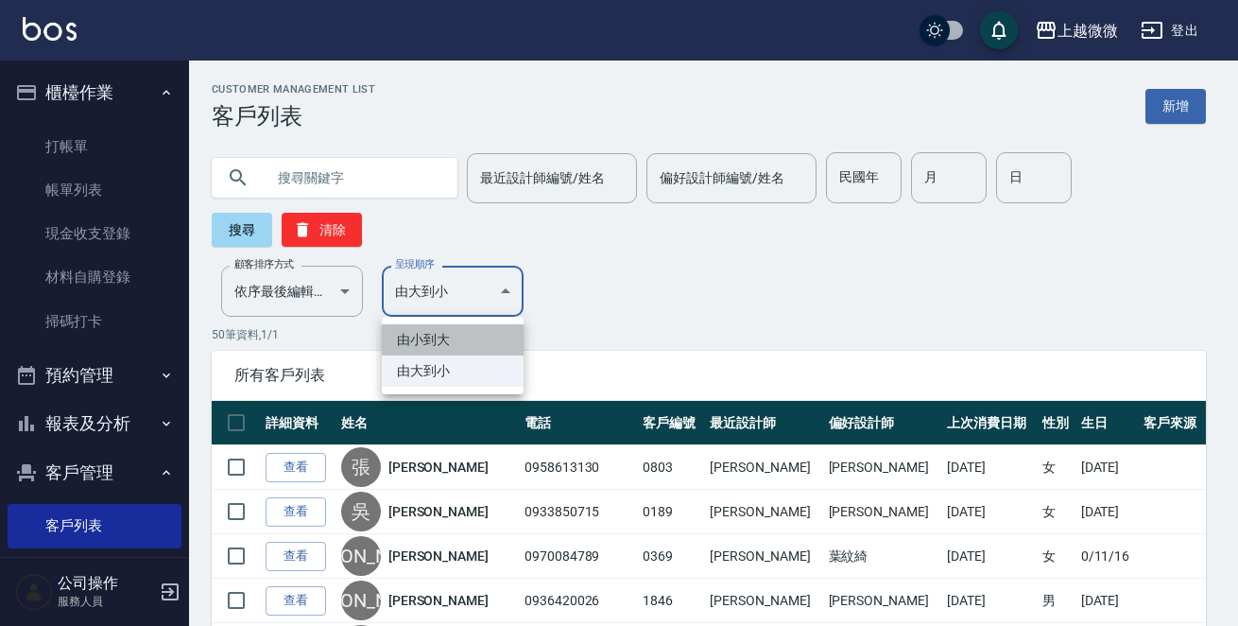
click at [424, 330] on li "由小到大" at bounding box center [453, 339] width 142 height 31
type input "ASC"
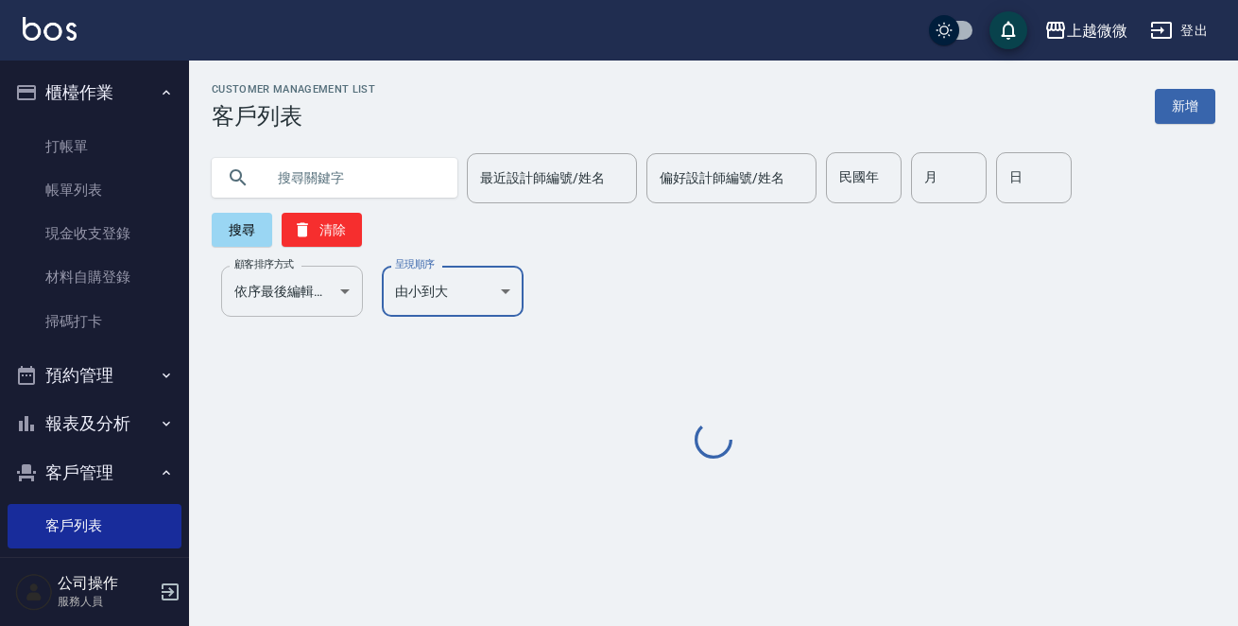
click at [300, 261] on body "上越微微 登出 櫃檯作業 打帳單 帳單列表 現金收支登錄 材料自購登錄 掃碼打卡 預約管理 預約管理 單日預約紀錄 單週預約紀錄 報表及分析 報表目錄 店家日…" at bounding box center [619, 313] width 1238 height 626
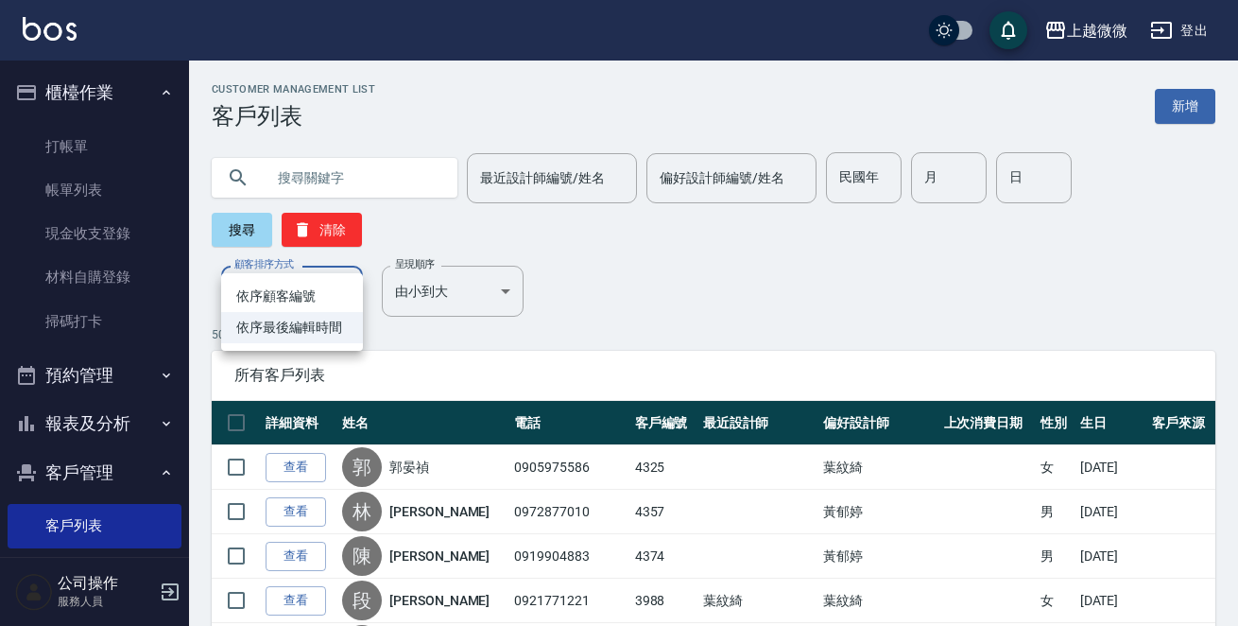
click at [312, 294] on li "依序顧客編號" at bounding box center [292, 296] width 142 height 31
type input "NO"
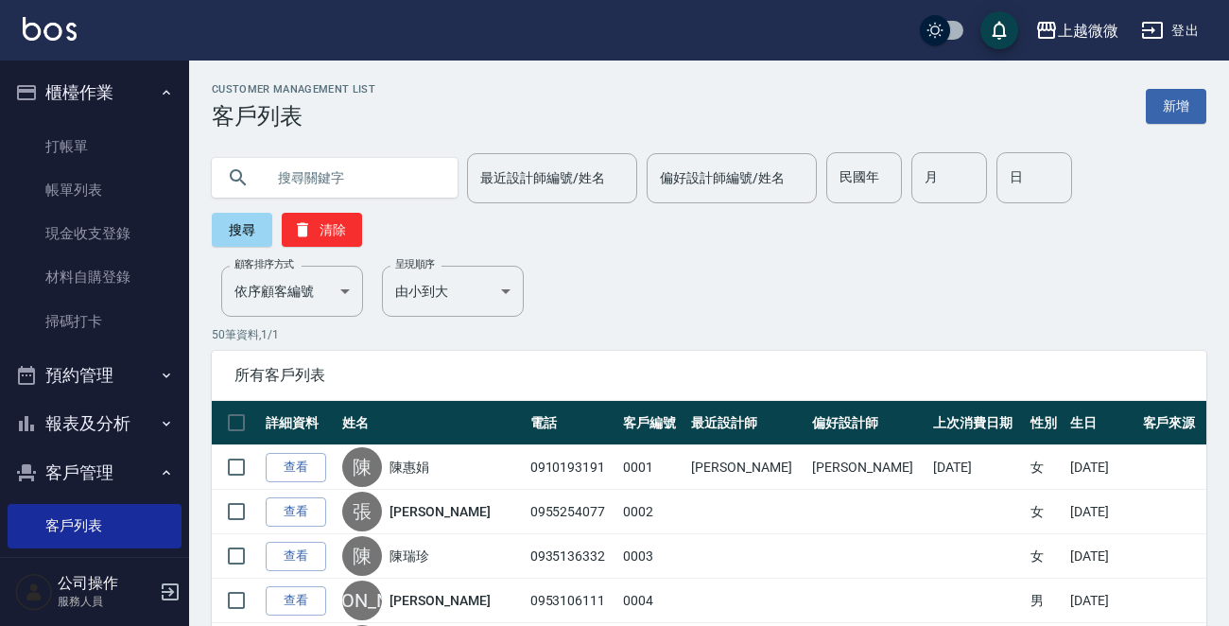
click at [360, 167] on input "text" at bounding box center [354, 177] width 178 height 51
type input "可以改"
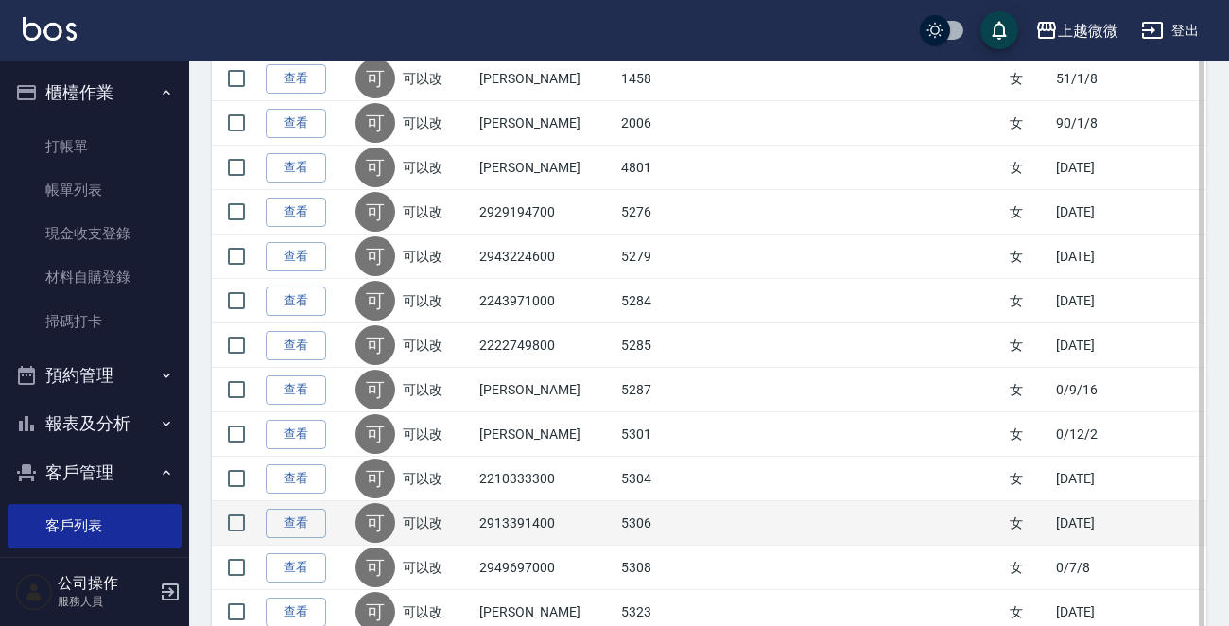
scroll to position [1084, 0]
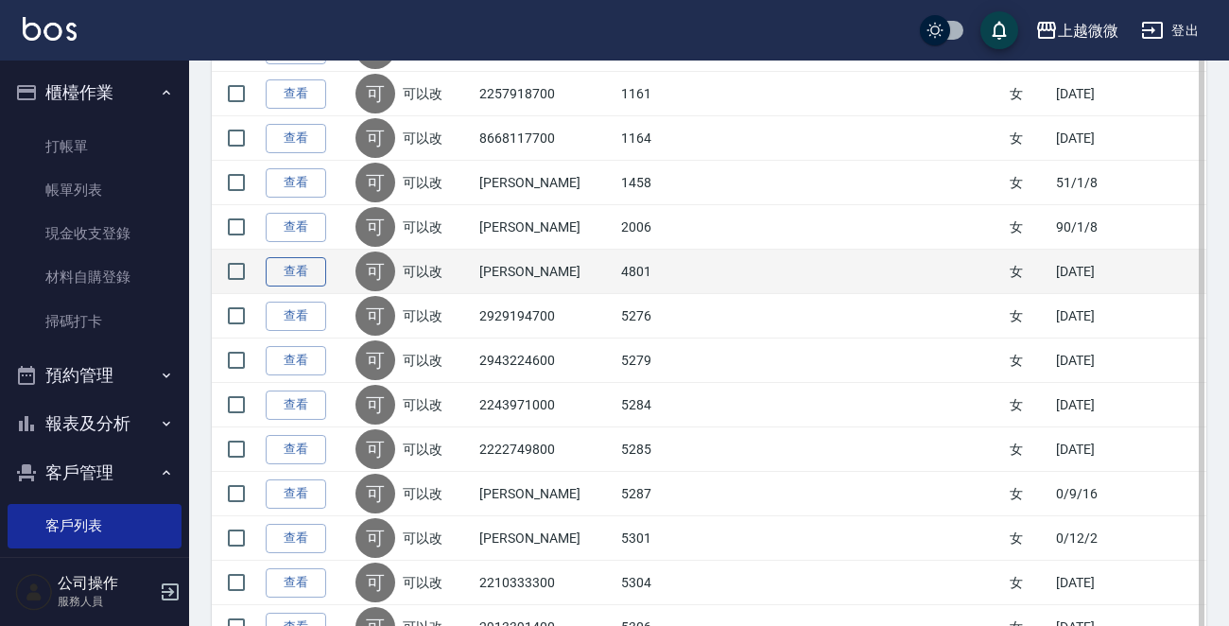
click at [295, 260] on link "查看" at bounding box center [296, 271] width 60 height 29
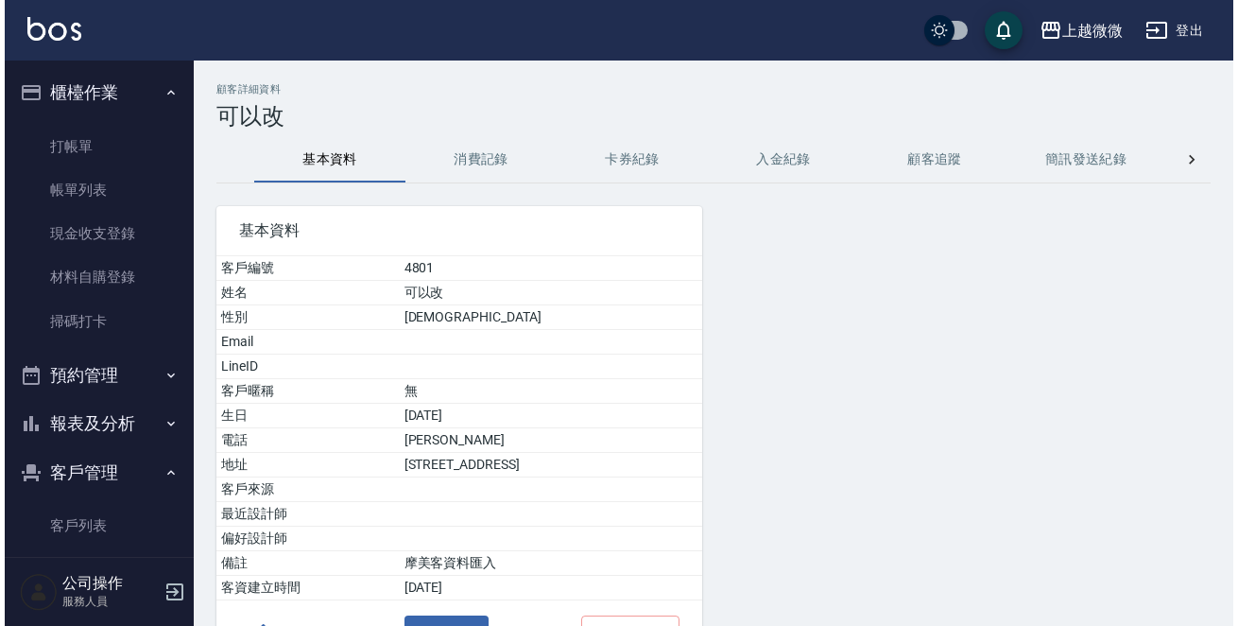
scroll to position [95, 0]
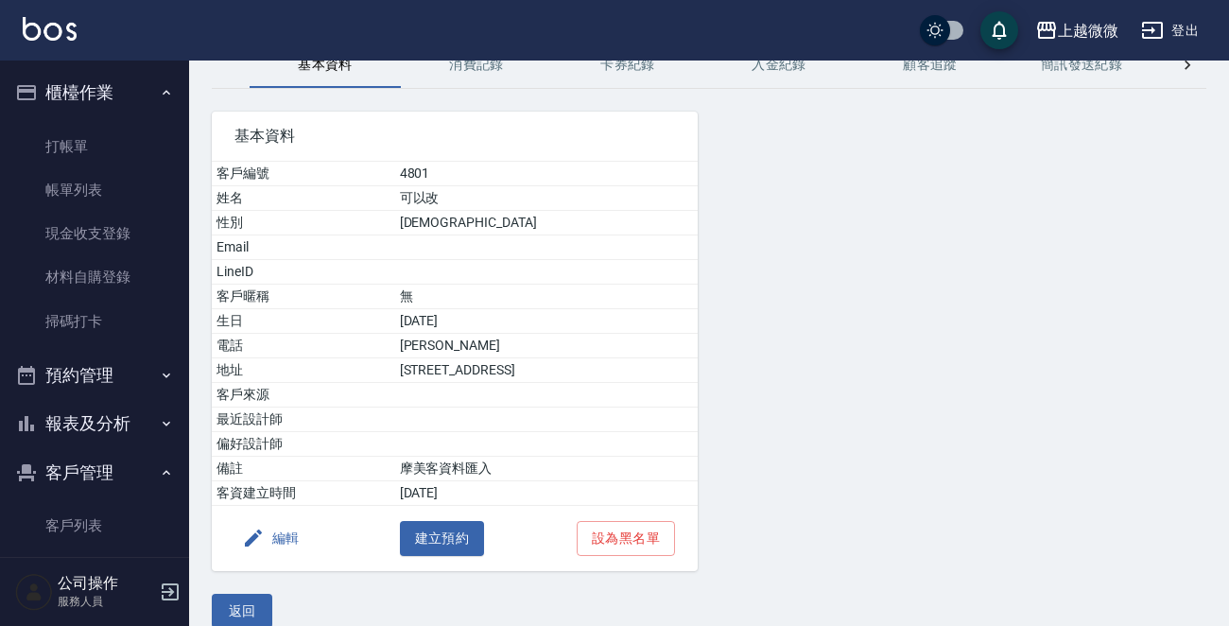
click at [280, 531] on button "編輯" at bounding box center [270, 538] width 73 height 35
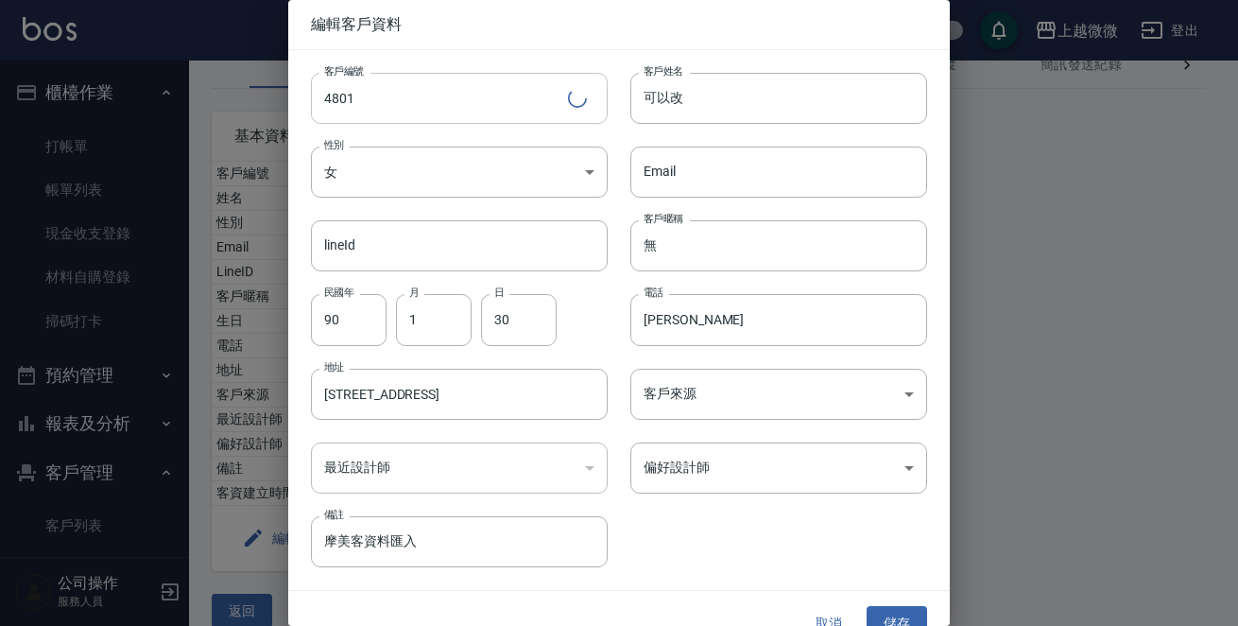
drag, startPoint x: 730, startPoint y: 104, endPoint x: 311, endPoint y: 111, distance: 418.8
click at [354, 111] on div "客戶編號 4801 ​ 客戶編號 客戶姓名 可以改 客戶姓名 性別 女 [DEMOGRAPHIC_DATA] 性別 Email Email lineId li…" at bounding box center [607, 308] width 639 height 517
type input "黃"
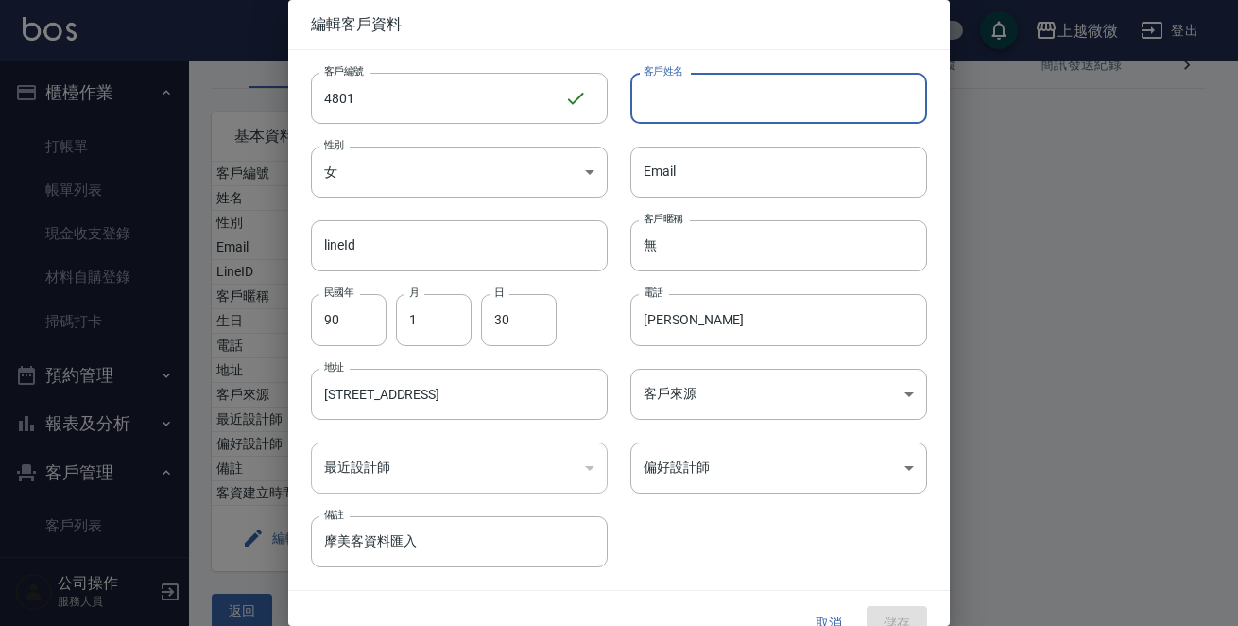
click at [653, 110] on input "客戶姓名" at bounding box center [778, 98] width 297 height 51
paste input "歆"
type input "[PERSON_NAME]"
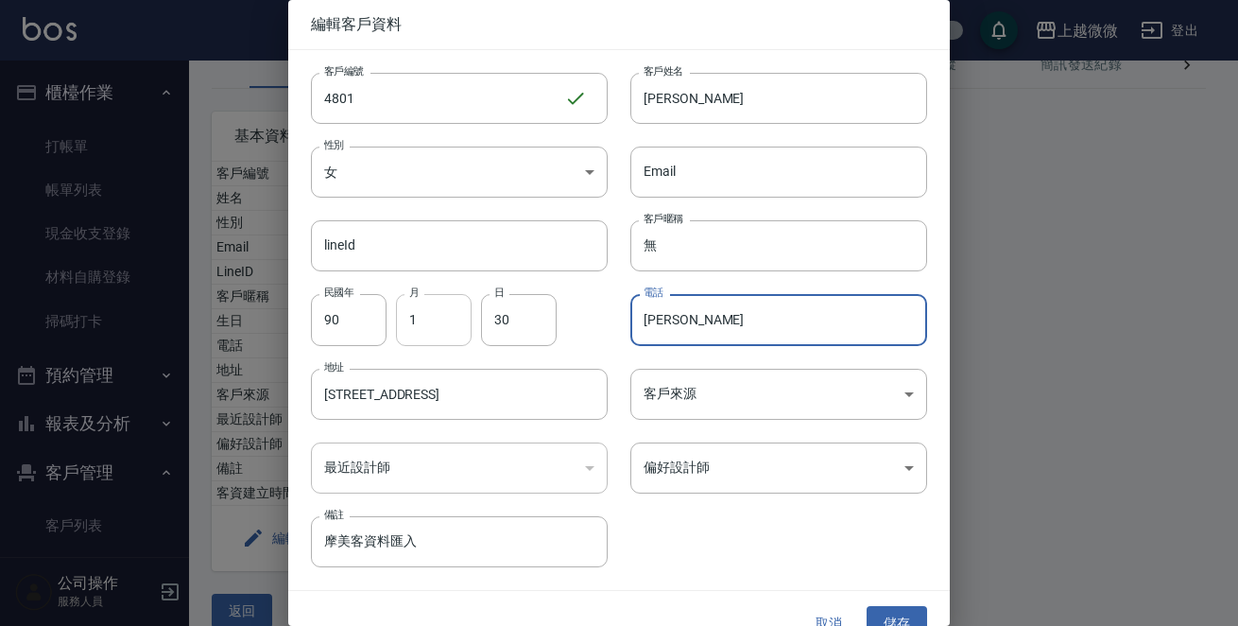
drag, startPoint x: 565, startPoint y: 325, endPoint x: 416, endPoint y: 313, distance: 149.8
click at [424, 314] on div "客戶編號 4801 ​ 客戶編號 客戶姓名 [PERSON_NAME]姓名 性別 女 [DEMOGRAPHIC_DATA] 性別 Email Email li…" at bounding box center [607, 308] width 639 height 517
type input "0933175626"
click at [373, 320] on input "90" at bounding box center [349, 319] width 76 height 51
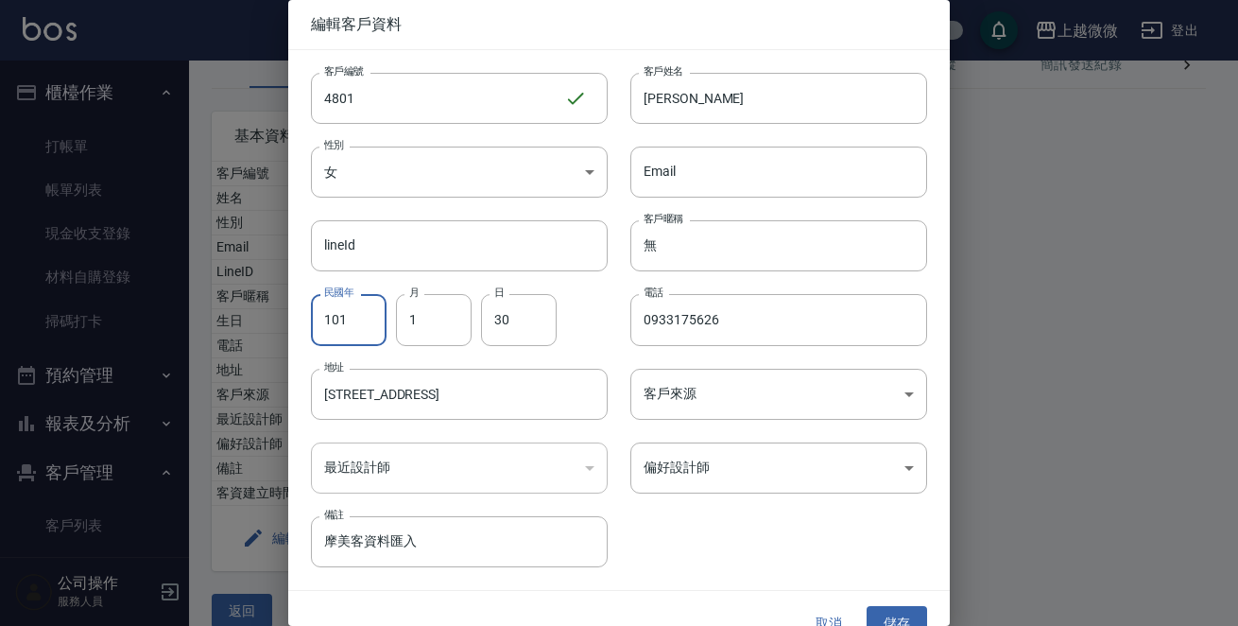
type input "101"
type input "9"
type input "26"
click at [454, 358] on div "地址 [STREET_ADDRESS] 地址" at bounding box center [447, 383] width 319 height 74
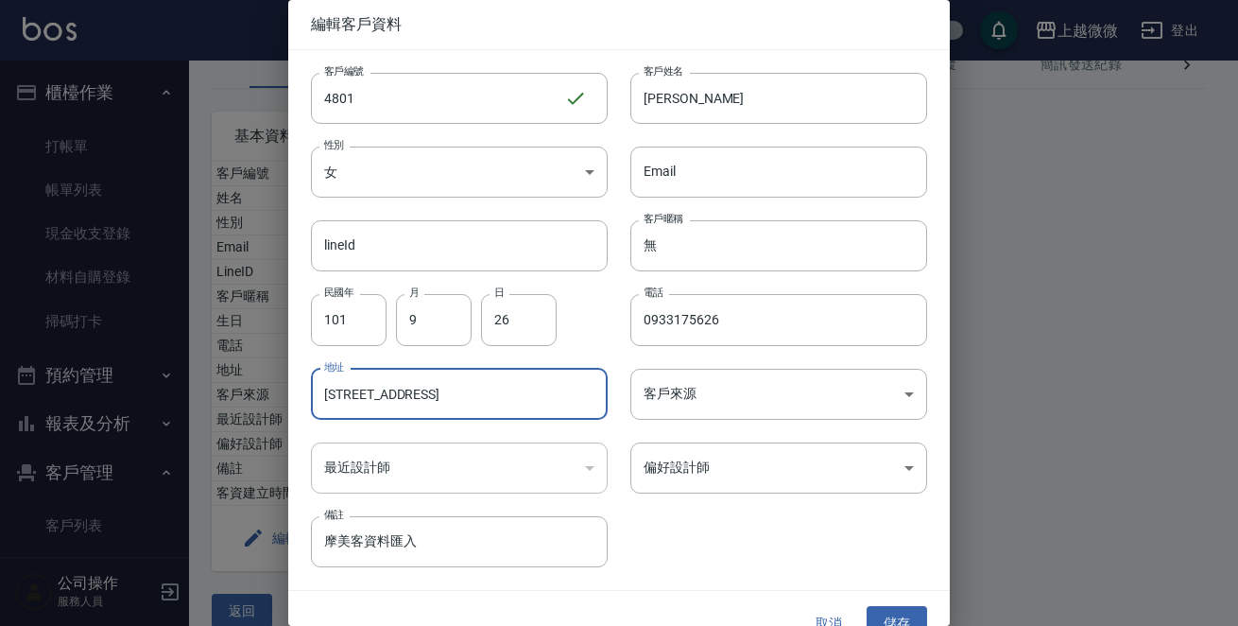
click at [443, 388] on input "[STREET_ADDRESS]" at bounding box center [459, 394] width 297 height 51
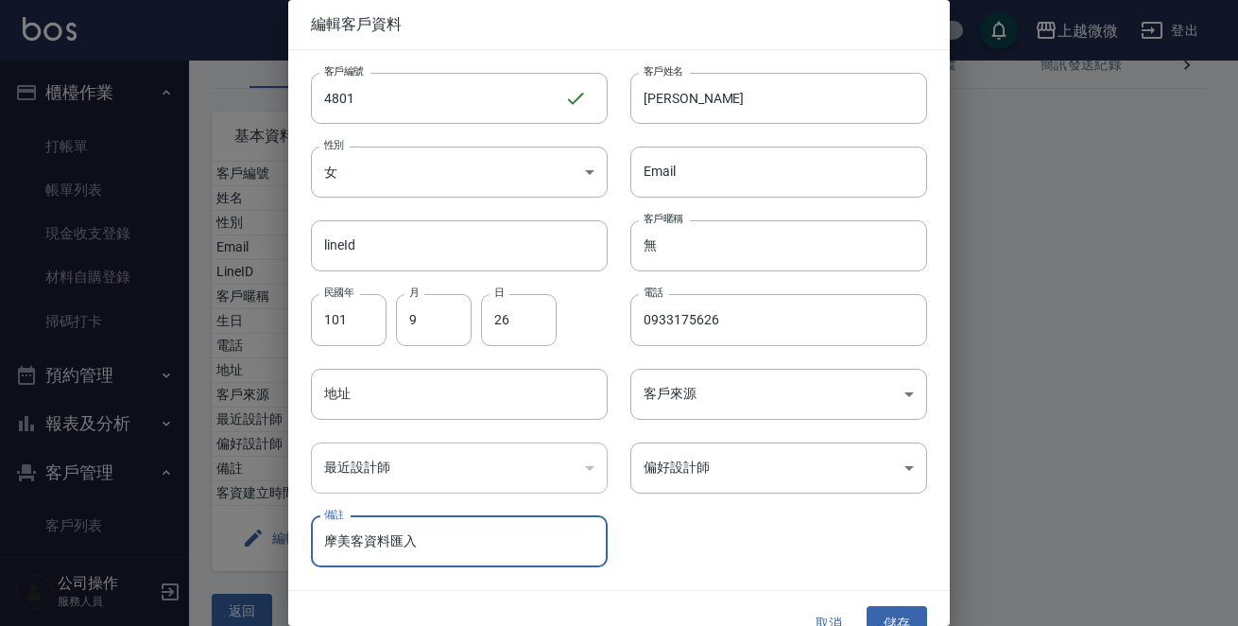
drag, startPoint x: 465, startPoint y: 555, endPoint x: 54, endPoint y: 491, distance: 416.1
click at [47, 495] on div "編輯客戶資料 客戶編號 4801 ​ 客戶編號 客戶姓名 [PERSON_NAME]姓名 性別 女 [DEMOGRAPHIC_DATA] 性別 Email E…" at bounding box center [619, 313] width 1238 height 626
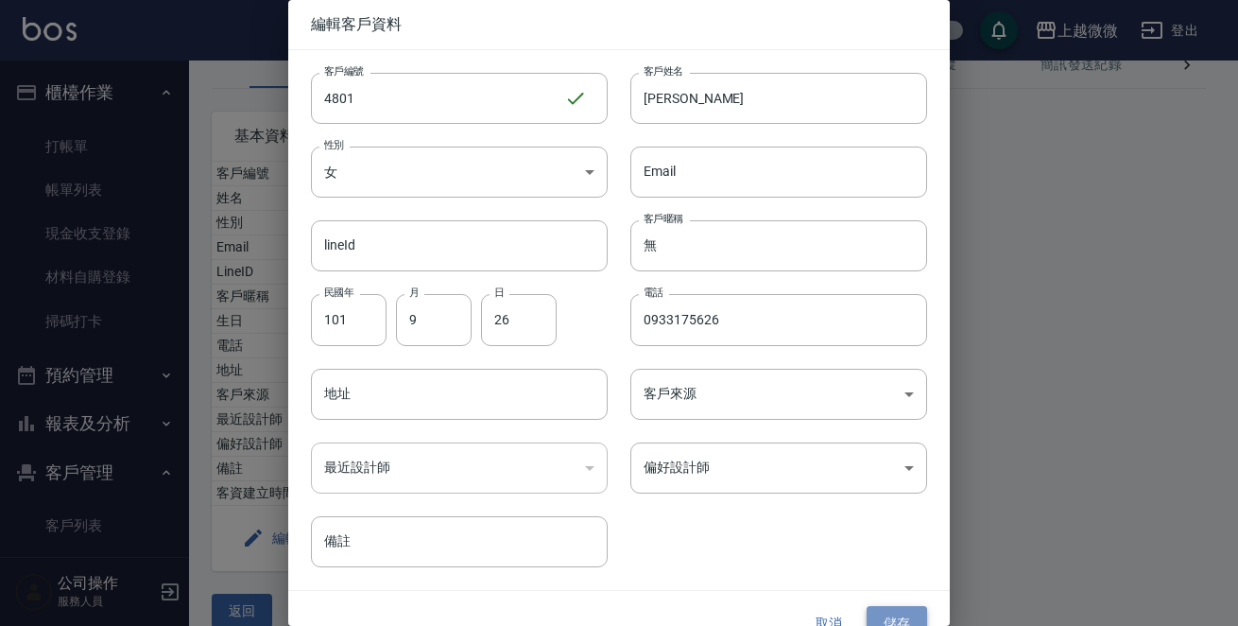
click at [889, 609] on button "儲存" at bounding box center [897, 623] width 60 height 35
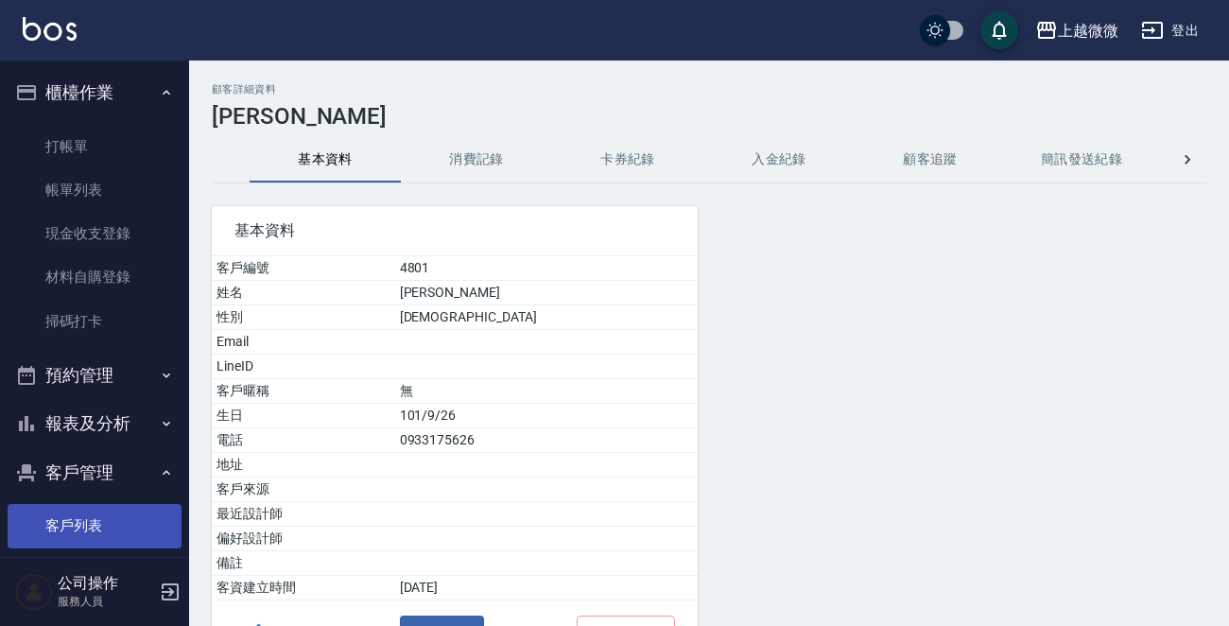
scroll to position [162, 0]
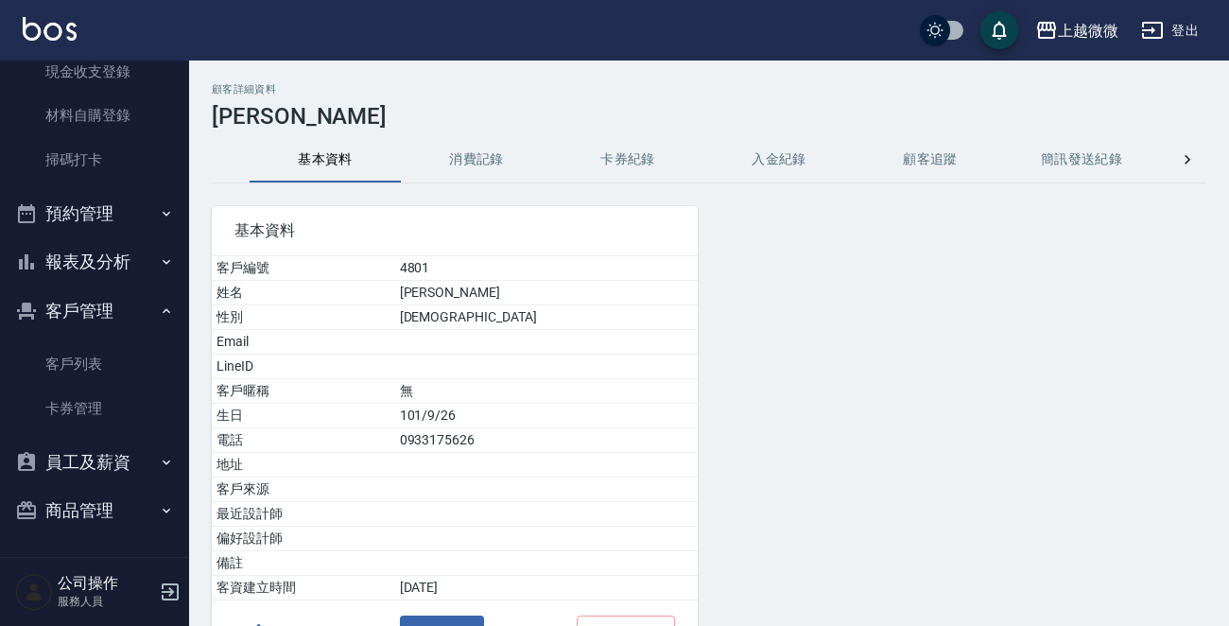
click at [103, 504] on button "商品管理" at bounding box center [95, 510] width 174 height 49
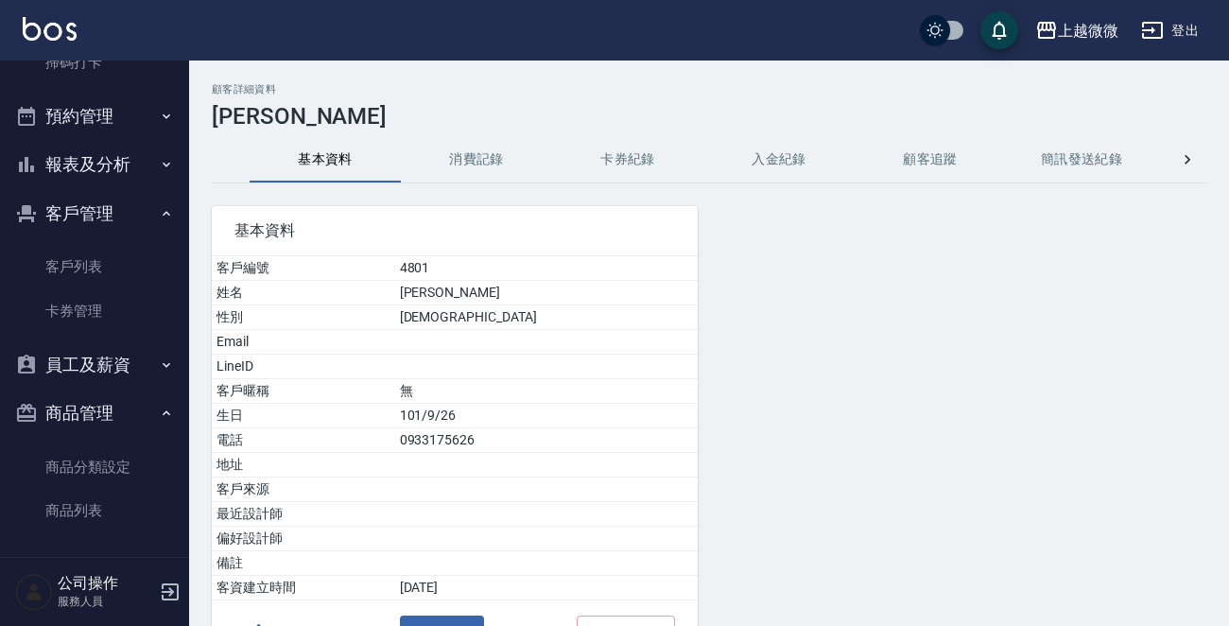
scroll to position [265, 0]
